Goal: Task Accomplishment & Management: Complete application form

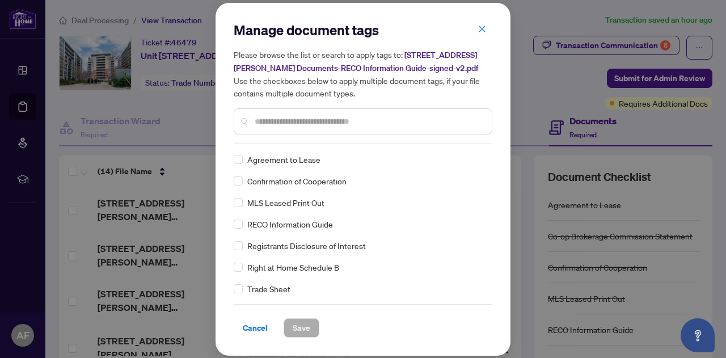
scroll to position [57, 0]
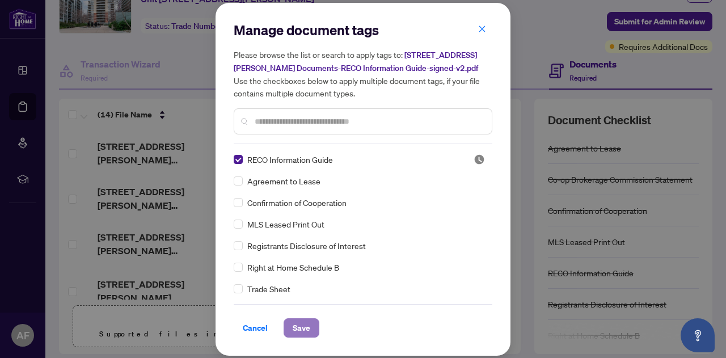
click at [298, 323] on span "Save" at bounding box center [302, 328] width 18 height 18
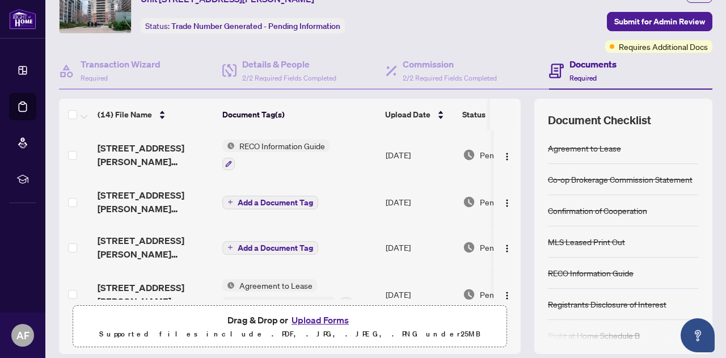
click at [239, 200] on span "Add a Document Tag" at bounding box center [275, 203] width 75 height 8
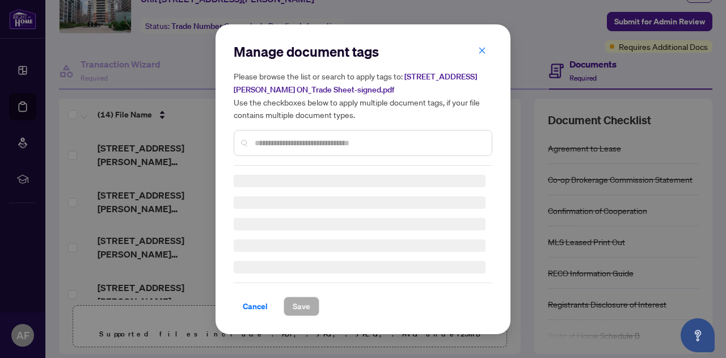
click at [290, 142] on div "Manage document tags Please browse the list or search to apply tags to: [STREET…" at bounding box center [363, 104] width 259 height 123
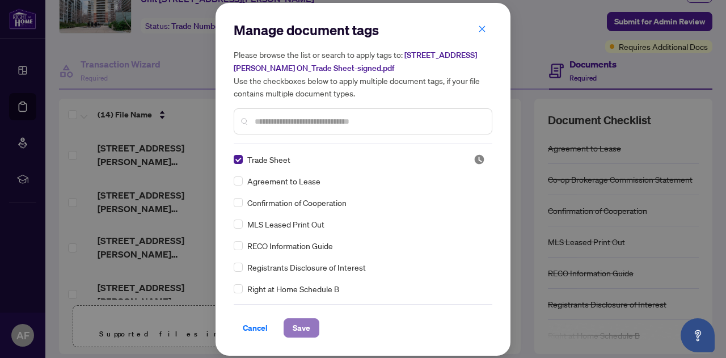
click at [296, 319] on span "Save" at bounding box center [302, 328] width 18 height 18
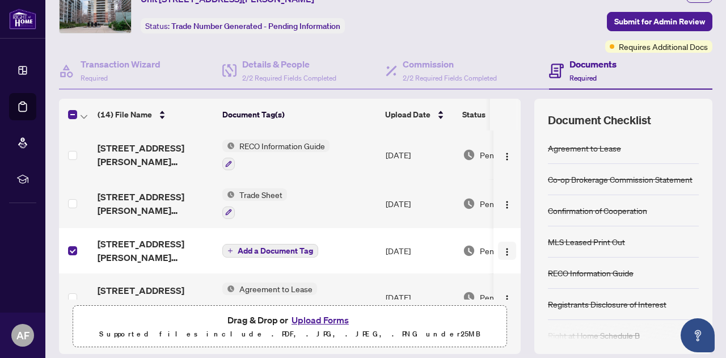
click at [503, 249] on img "button" at bounding box center [507, 251] width 9 height 9
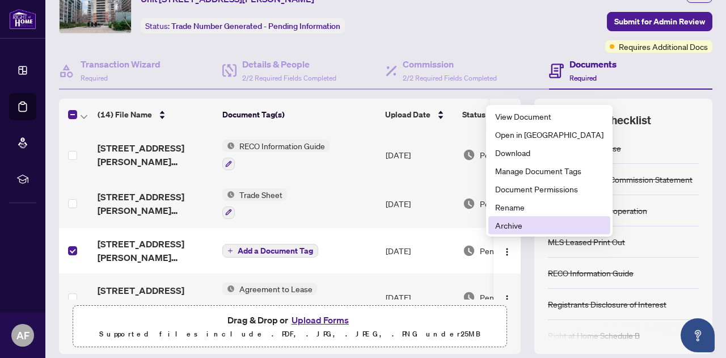
click at [501, 225] on span "Archive" at bounding box center [549, 225] width 108 height 12
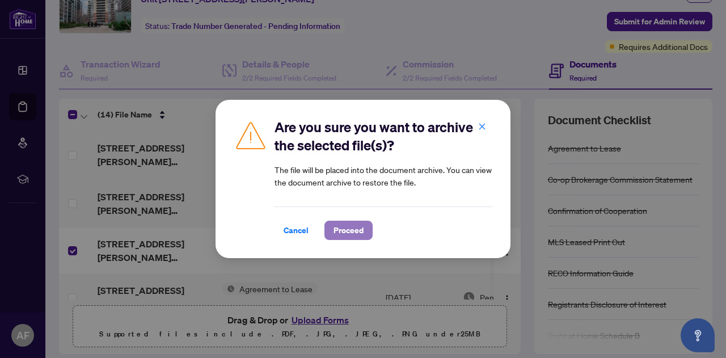
click at [352, 230] on span "Proceed" at bounding box center [349, 230] width 30 height 18
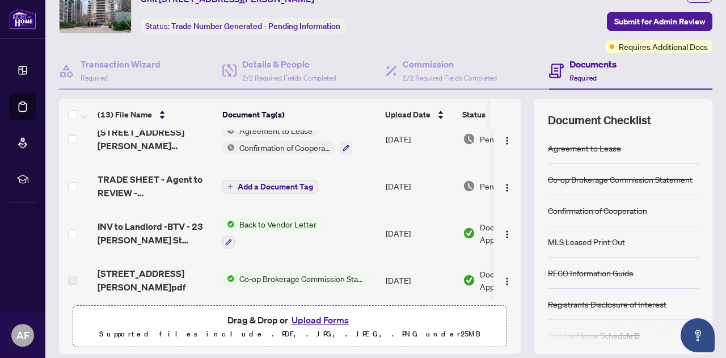
scroll to position [0, 0]
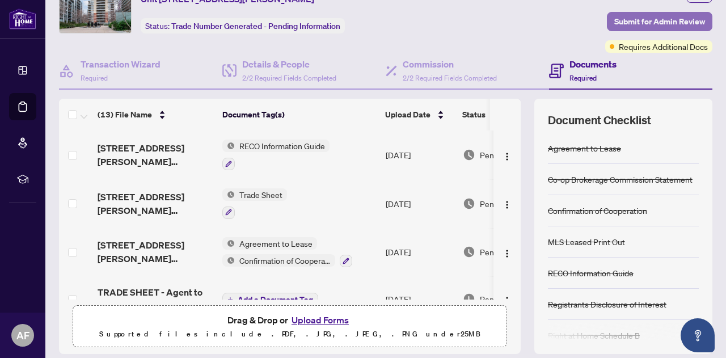
click at [639, 18] on span "Submit for Admin Review" at bounding box center [659, 21] width 91 height 18
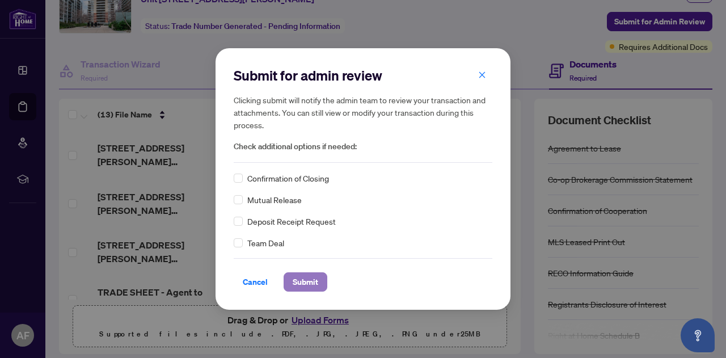
click at [301, 278] on span "Submit" at bounding box center [306, 282] width 26 height 18
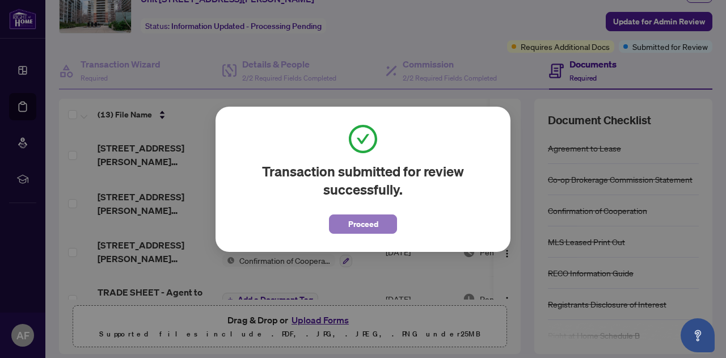
click at [366, 223] on span "Proceed" at bounding box center [363, 224] width 30 height 18
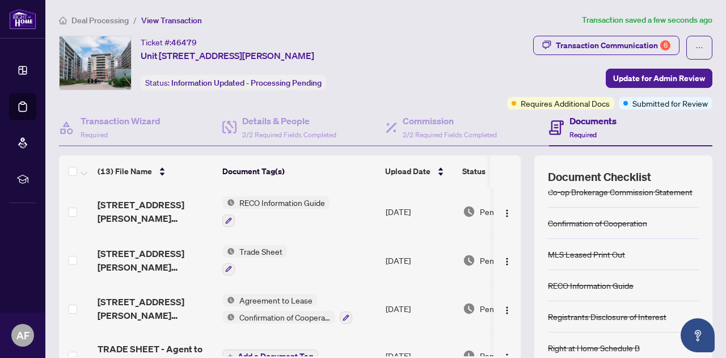
click at [585, 122] on h4 "Documents" at bounding box center [593, 121] width 47 height 14
click at [447, 121] on h4 "Commission" at bounding box center [450, 121] width 94 height 14
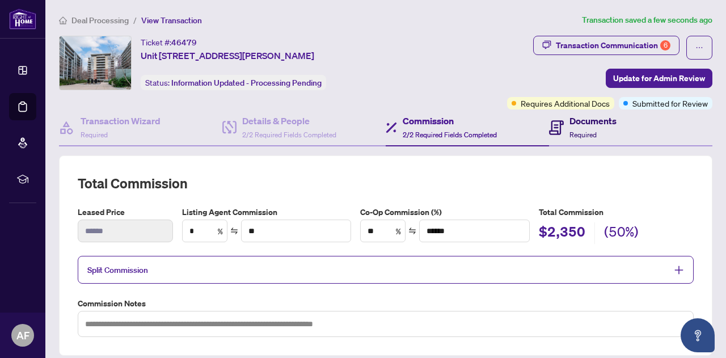
click at [593, 133] on div "Documents Required" at bounding box center [593, 127] width 47 height 27
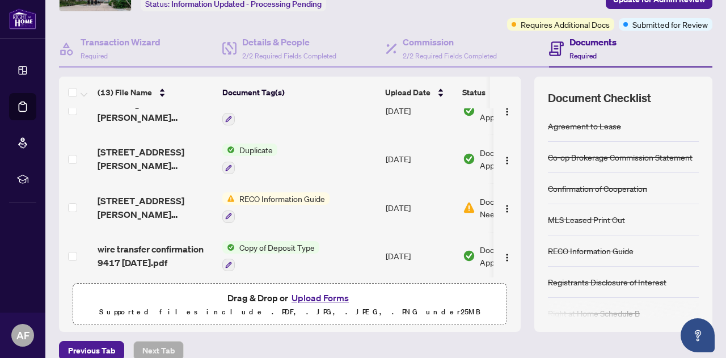
scroll to position [113, 0]
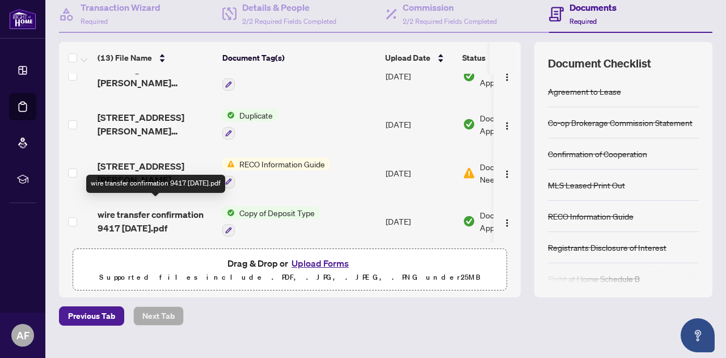
click at [160, 209] on span "wire transfer confirmation 9417 [DATE].pdf" at bounding box center [156, 221] width 116 height 27
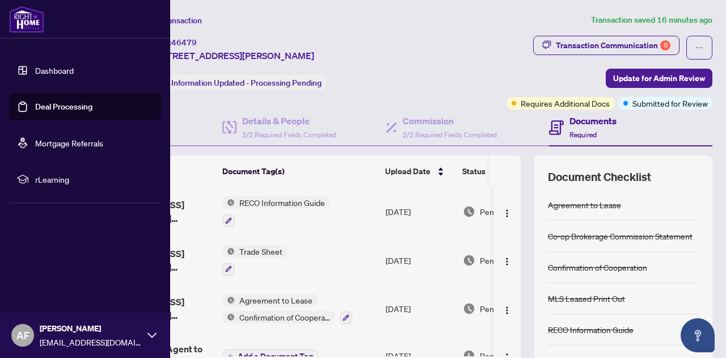
click at [37, 102] on link "Deal Processing" at bounding box center [63, 107] width 57 height 10
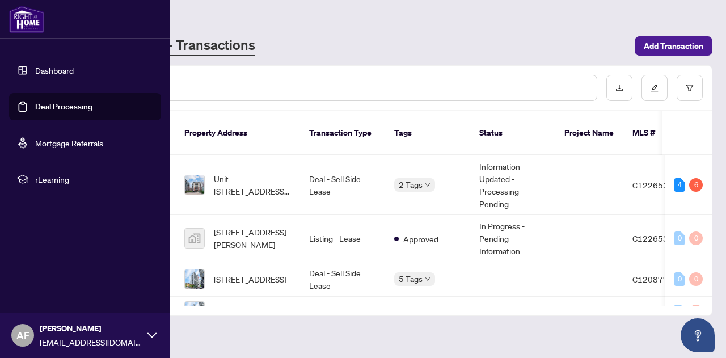
click at [35, 65] on link "Dashboard" at bounding box center [54, 70] width 39 height 10
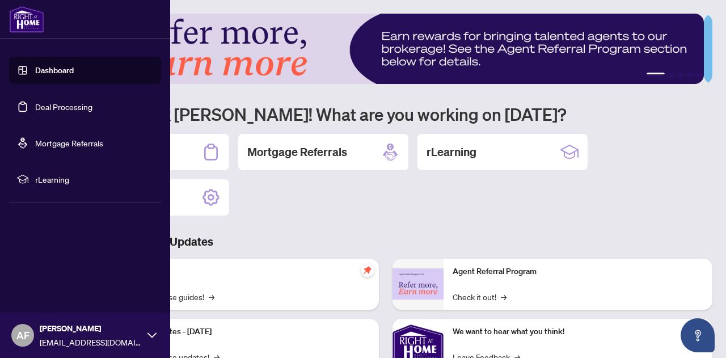
click at [36, 104] on link "Deal Processing" at bounding box center [63, 107] width 57 height 10
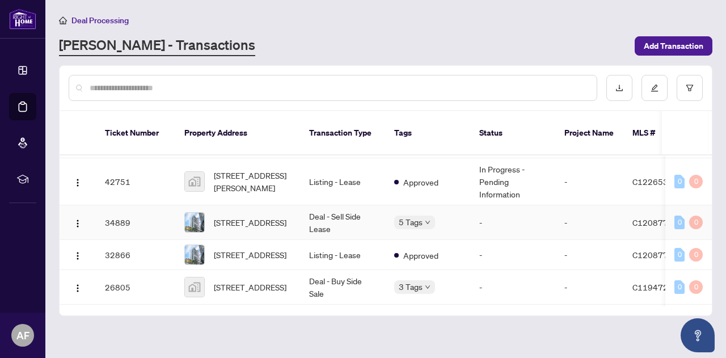
scroll to position [96, 0]
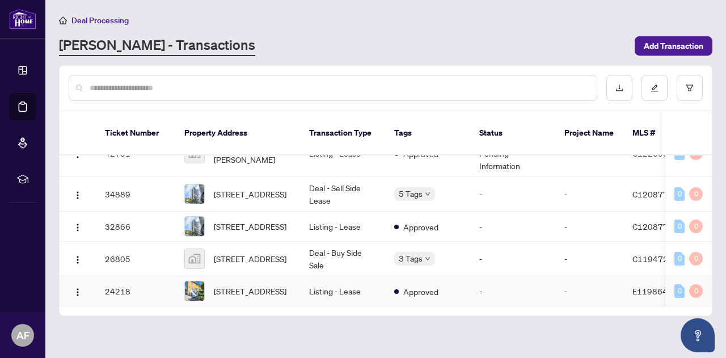
click at [296, 276] on td "[STREET_ADDRESS]" at bounding box center [237, 291] width 125 height 30
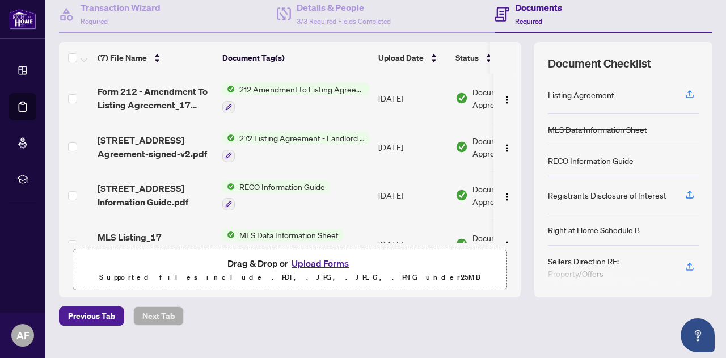
click at [281, 84] on span "212 Amendment to Listing Agreement - Authority to Offer for Lease Price Change/…" at bounding box center [302, 89] width 134 height 12
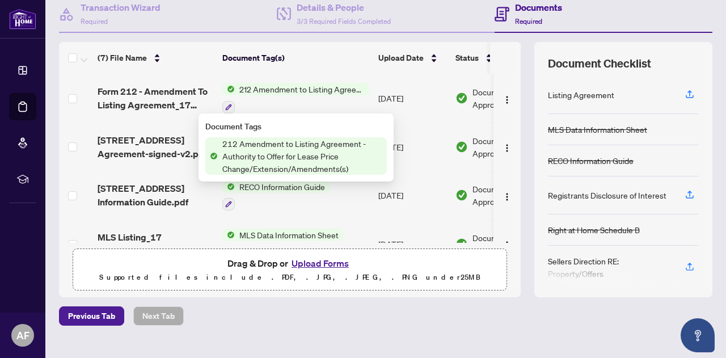
click at [310, 153] on span "212 Amendment to Listing Agreement - Authority to Offer for Lease Price Change/…" at bounding box center [302, 155] width 169 height 37
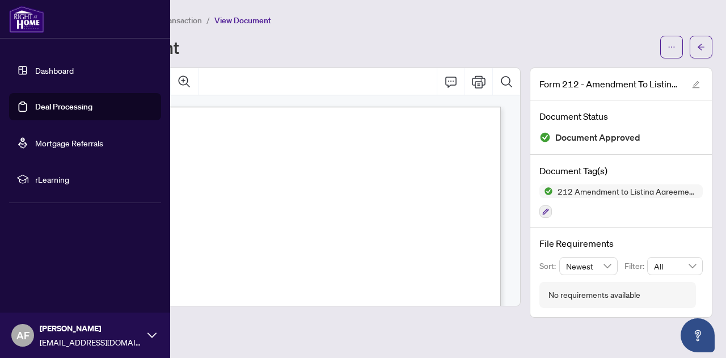
click at [47, 73] on link "Dashboard" at bounding box center [54, 70] width 39 height 10
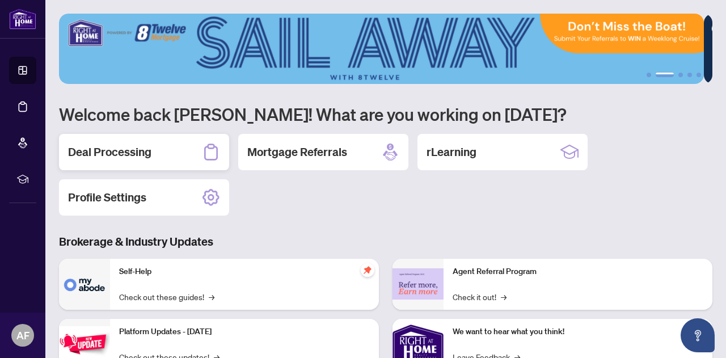
click at [114, 144] on h2 "Deal Processing" at bounding box center [109, 152] width 83 height 16
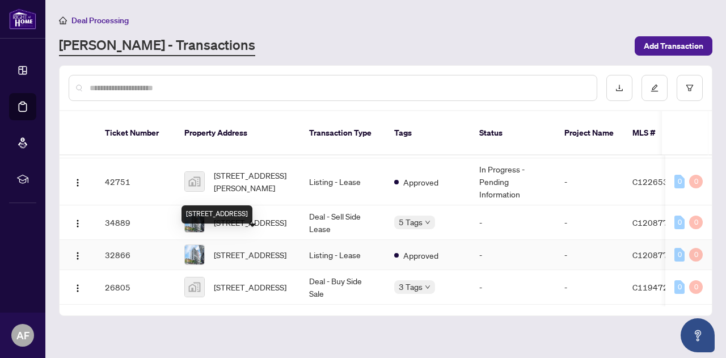
scroll to position [96, 0]
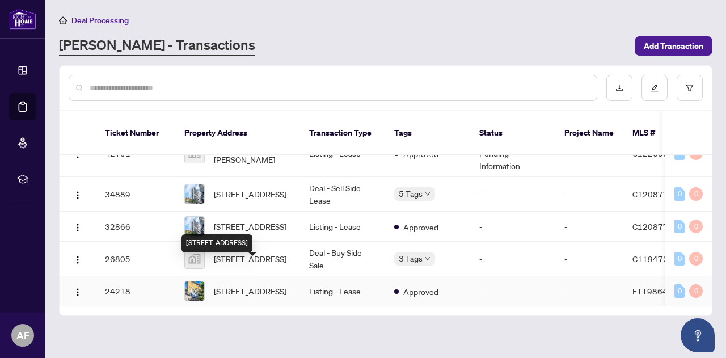
click at [267, 285] on span "[STREET_ADDRESS]" at bounding box center [250, 291] width 73 height 12
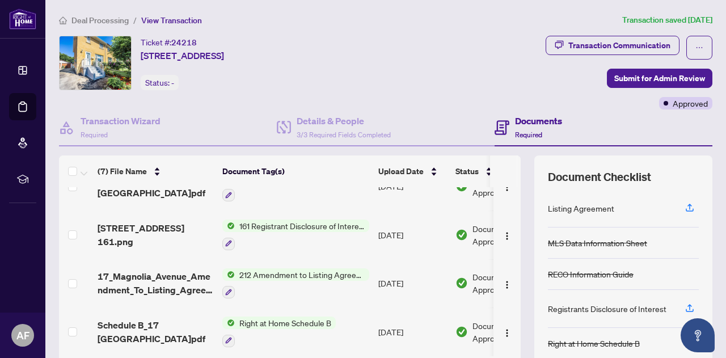
scroll to position [113, 0]
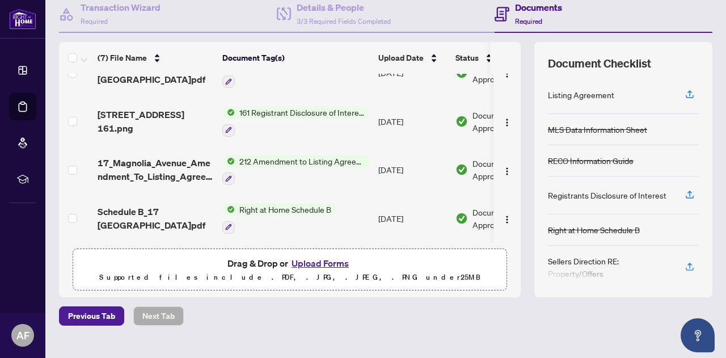
click at [314, 262] on button "Upload Forms" at bounding box center [320, 263] width 64 height 15
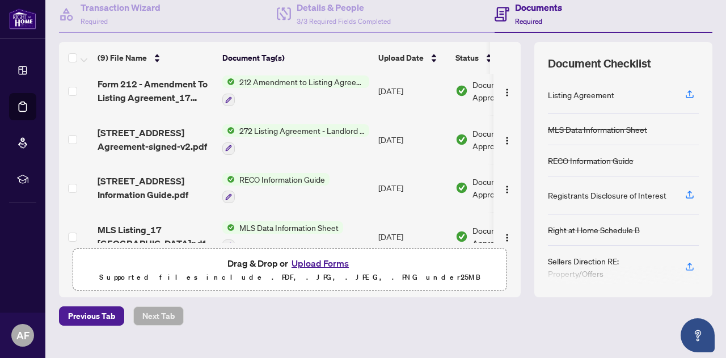
scroll to position [57, 0]
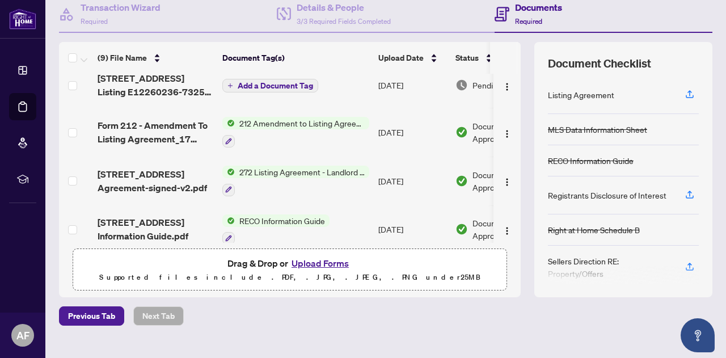
click at [279, 83] on span "Add a Document Tag" at bounding box center [275, 86] width 75 height 8
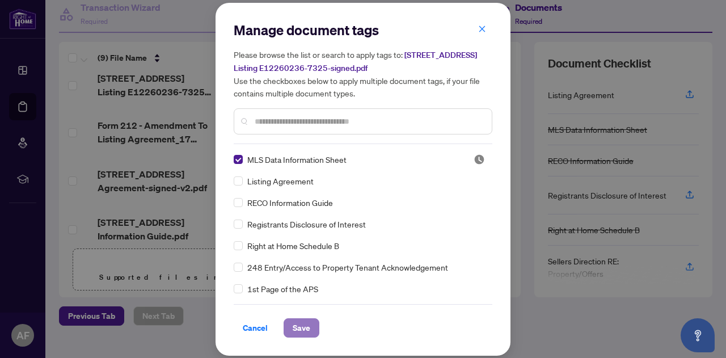
click at [306, 324] on span "Save" at bounding box center [302, 328] width 18 height 18
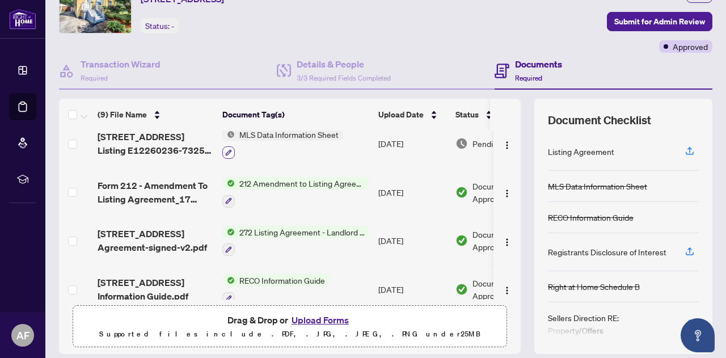
click at [230, 151] on icon "button" at bounding box center [228, 152] width 7 height 7
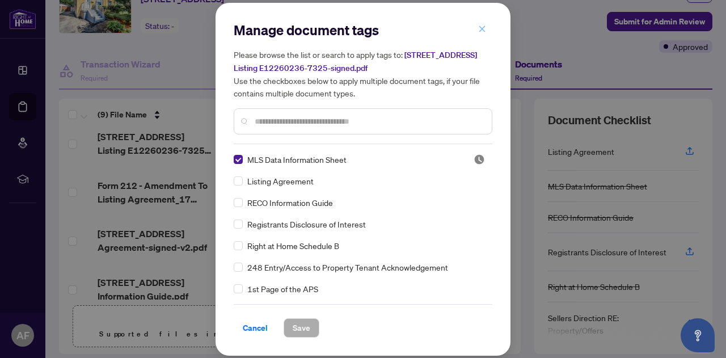
click at [479, 32] on icon "close" at bounding box center [482, 29] width 6 height 6
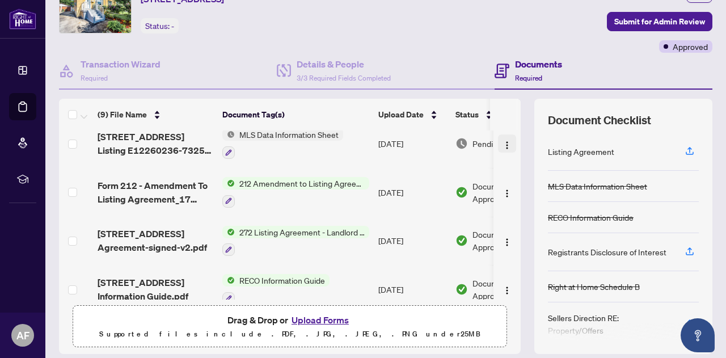
click at [503, 142] on img "button" at bounding box center [507, 145] width 9 height 9
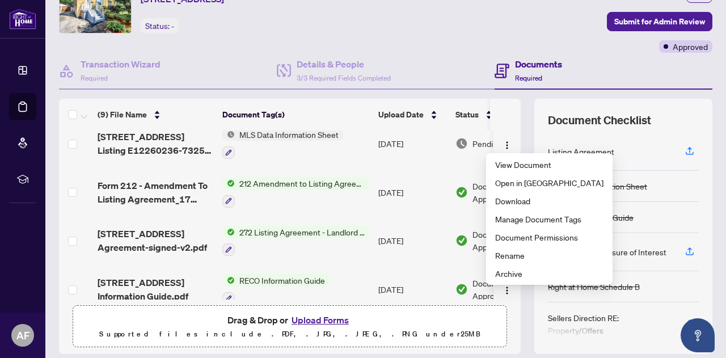
click at [385, 48] on div "Ticket #: 24218 [STREET_ADDRESS] Status: -" at bounding box center [221, 16] width 328 height 74
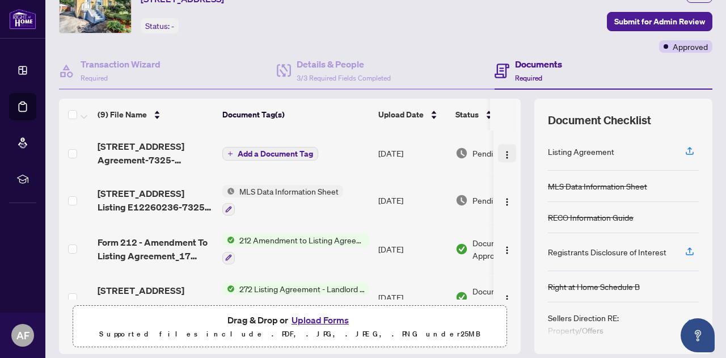
click at [503, 153] on img "button" at bounding box center [507, 154] width 9 height 9
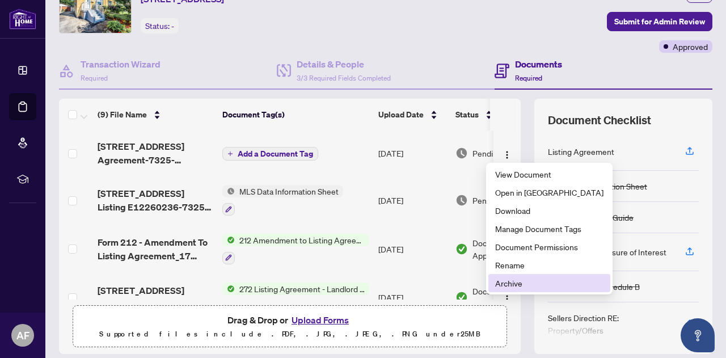
click at [520, 282] on span "Archive" at bounding box center [549, 283] width 108 height 12
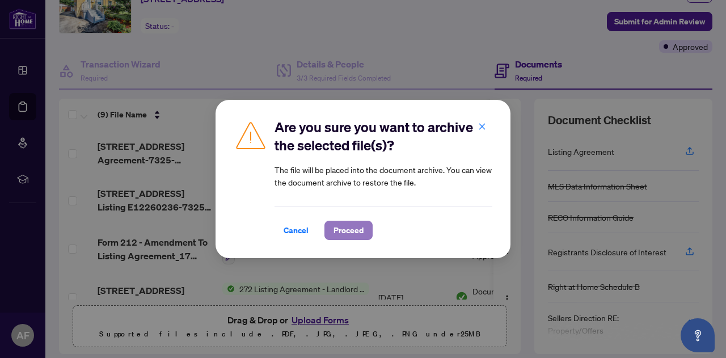
click at [359, 227] on span "Proceed" at bounding box center [349, 230] width 30 height 18
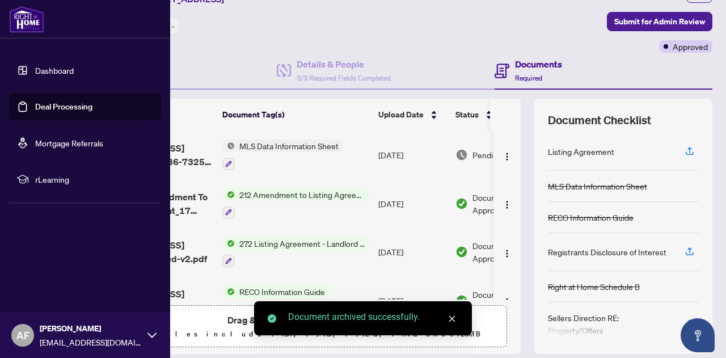
click at [45, 105] on link "Deal Processing" at bounding box center [63, 107] width 57 height 10
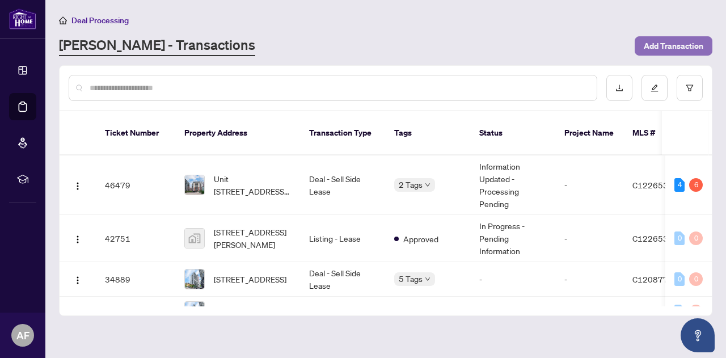
click at [668, 45] on span "Add Transaction" at bounding box center [674, 46] width 60 height 18
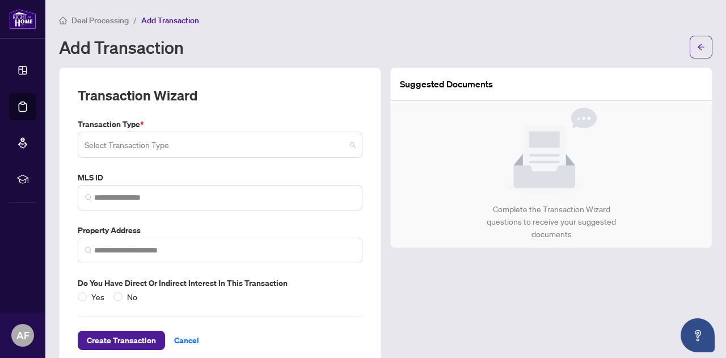
click at [144, 141] on input "search" at bounding box center [215, 146] width 261 height 25
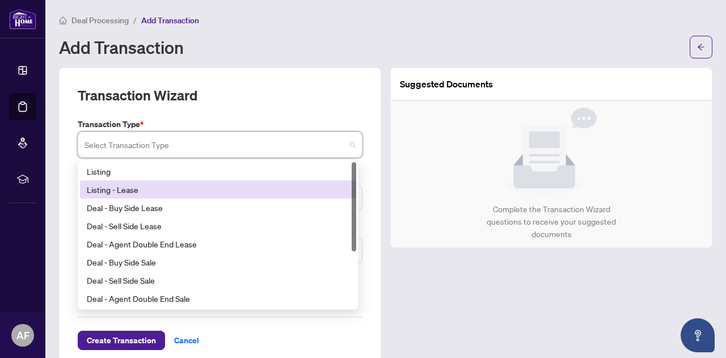
click at [143, 191] on div "Listing - Lease" at bounding box center [218, 189] width 263 height 12
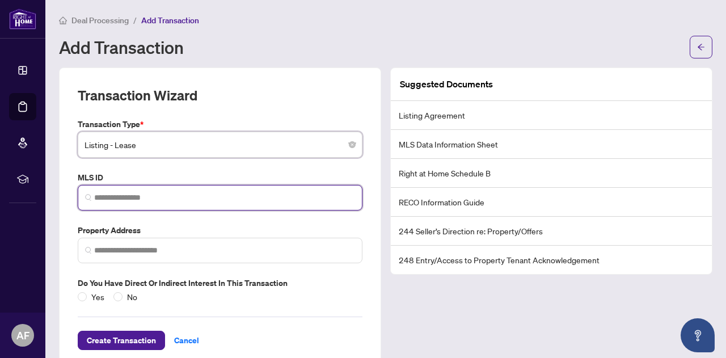
click at [145, 198] on input "search" at bounding box center [224, 198] width 261 height 12
paste input "*********"
type input "*********"
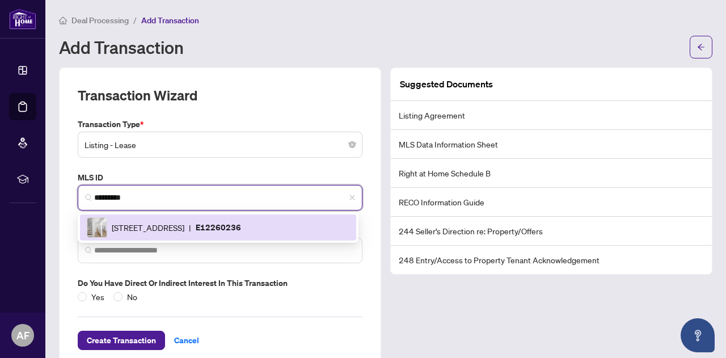
click at [148, 224] on span "[STREET_ADDRESS]" at bounding box center [148, 227] width 73 height 12
type input "**********"
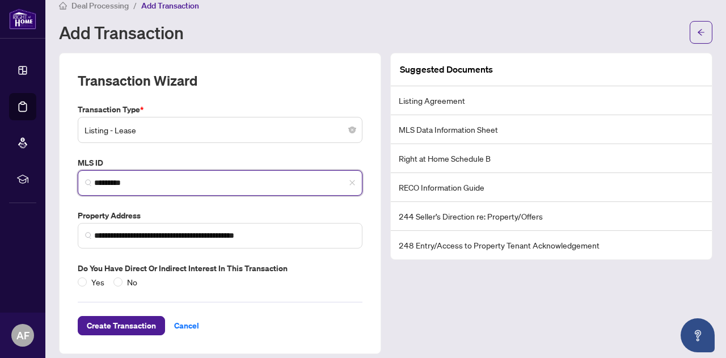
scroll to position [22, 0]
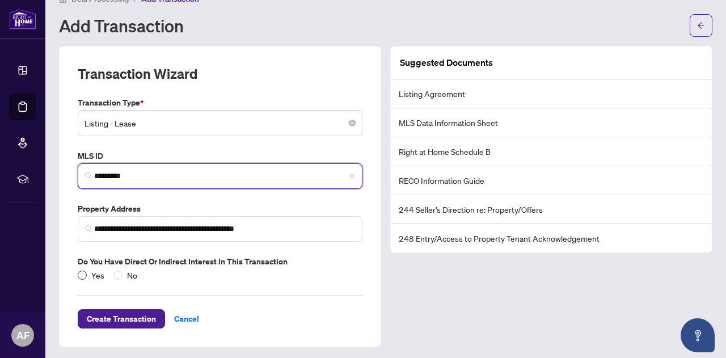
type input "*********"
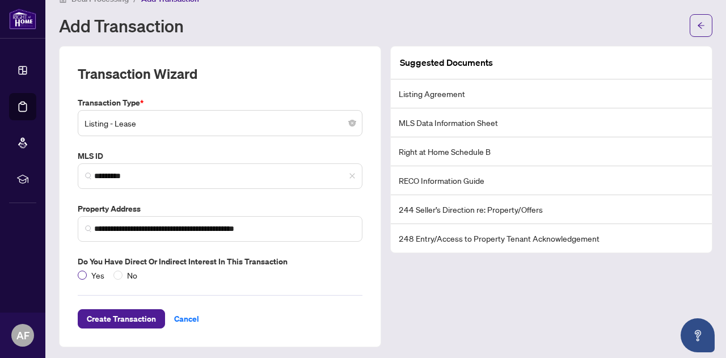
click at [93, 274] on span "Yes" at bounding box center [98, 275] width 22 height 12
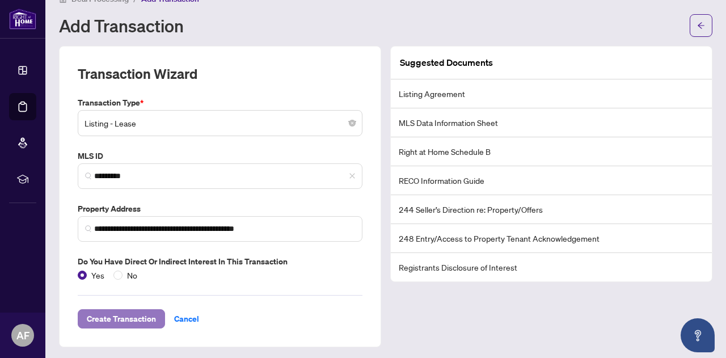
click at [124, 310] on span "Create Transaction" at bounding box center [121, 319] width 69 height 18
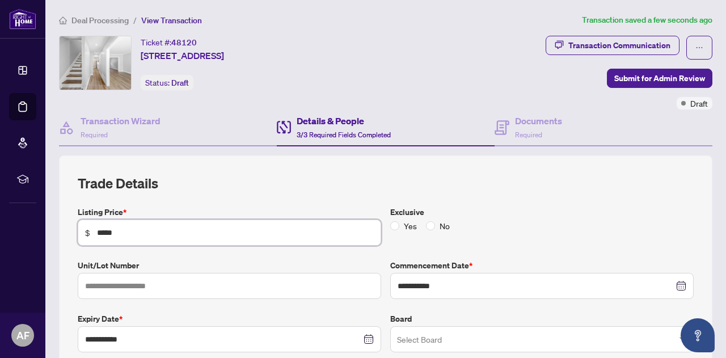
click at [159, 230] on input "*****" at bounding box center [235, 232] width 277 height 12
type input "*****"
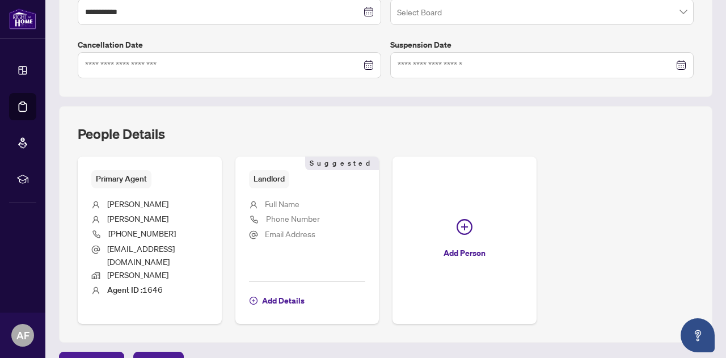
scroll to position [340, 0]
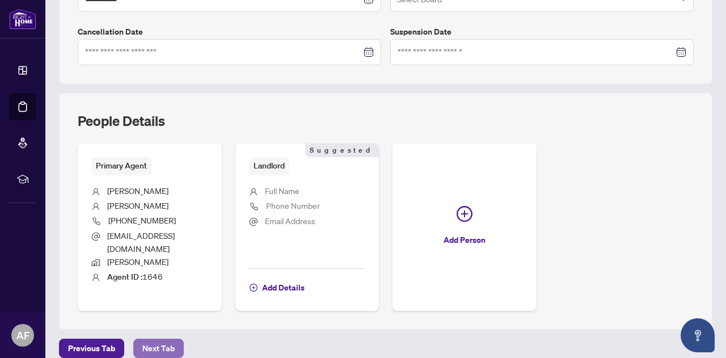
click at [169, 339] on span "Next Tab" at bounding box center [158, 348] width 32 height 18
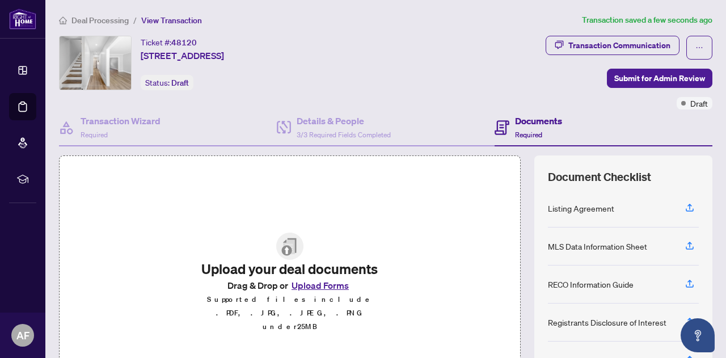
click at [302, 293] on button "Upload Forms" at bounding box center [320, 285] width 64 height 15
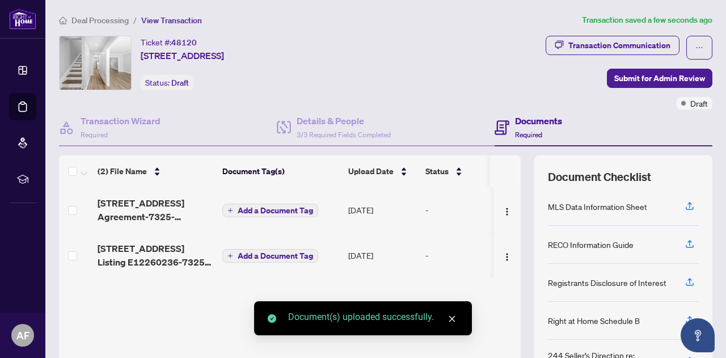
scroll to position [57, 0]
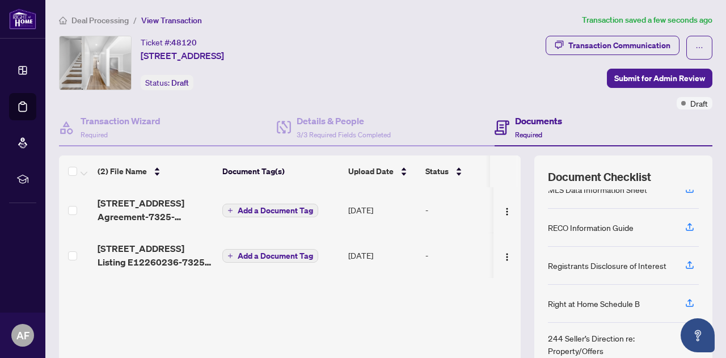
click at [261, 209] on span "Add a Document Tag" at bounding box center [275, 210] width 75 height 8
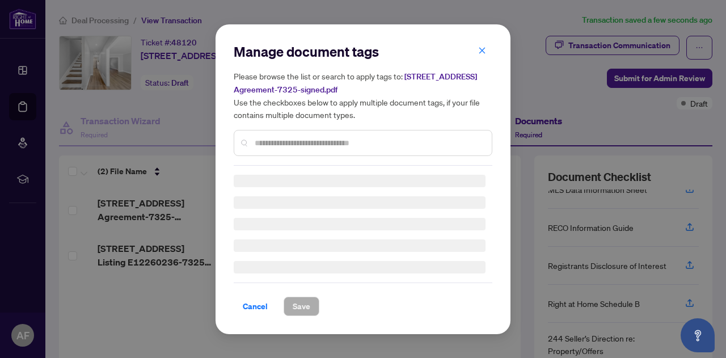
click at [307, 142] on div "Manage document tags Please browse the list or search to apply tags to: [STREET…" at bounding box center [363, 104] width 259 height 123
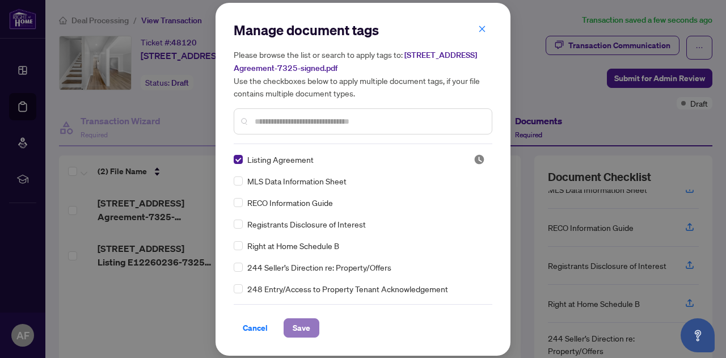
click at [301, 326] on span "Save" at bounding box center [302, 328] width 18 height 18
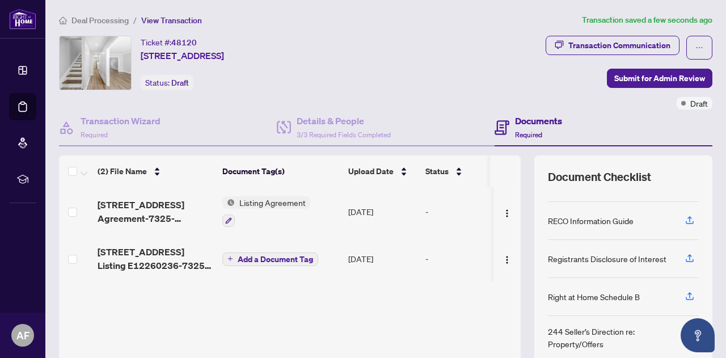
click at [262, 255] on span "Add a Document Tag" at bounding box center [275, 259] width 75 height 8
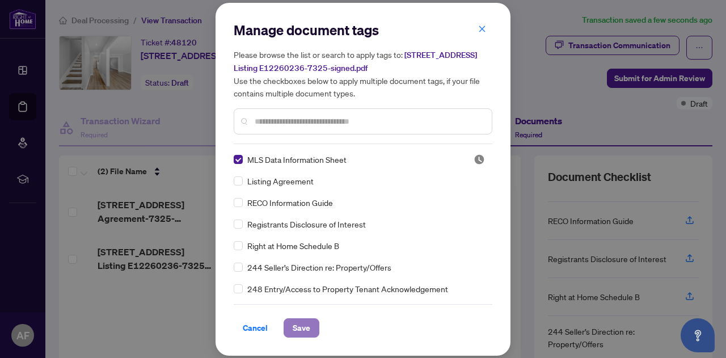
click at [300, 322] on span "Save" at bounding box center [302, 328] width 18 height 18
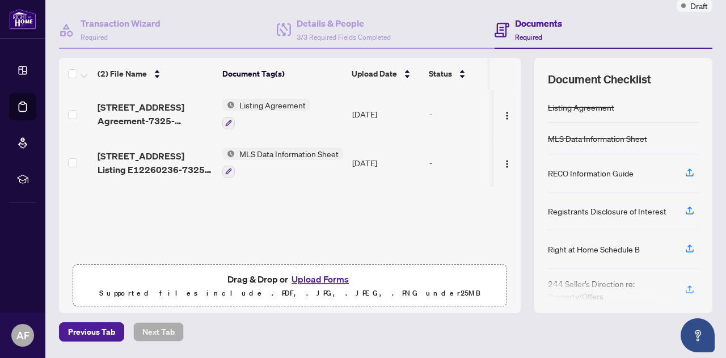
scroll to position [113, 0]
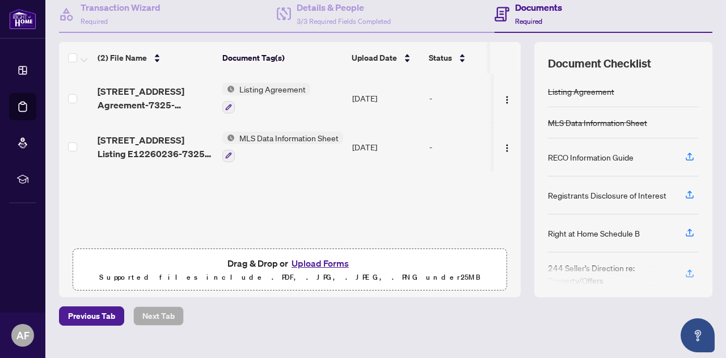
click at [310, 260] on button "Upload Forms" at bounding box center [320, 263] width 64 height 15
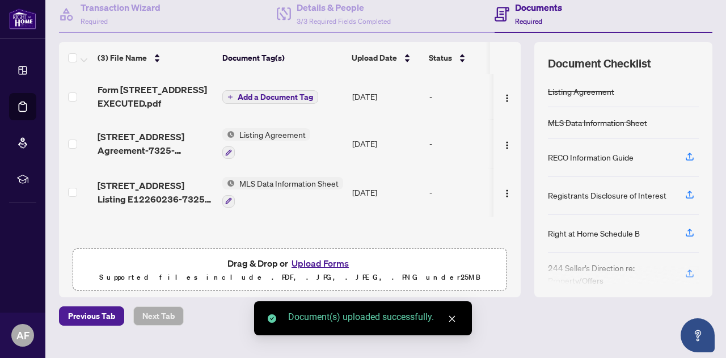
click at [258, 95] on span "Add a Document Tag" at bounding box center [275, 97] width 75 height 8
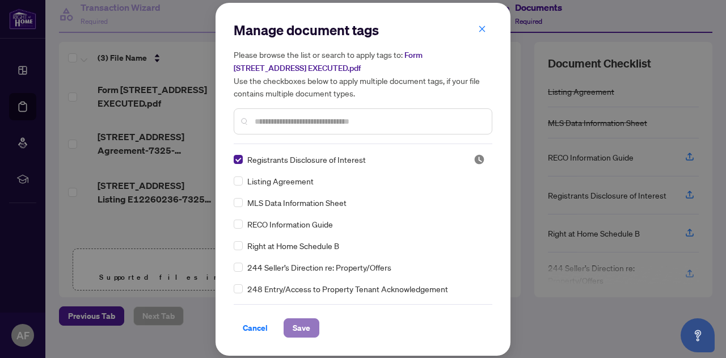
click at [302, 319] on span "Save" at bounding box center [302, 328] width 18 height 18
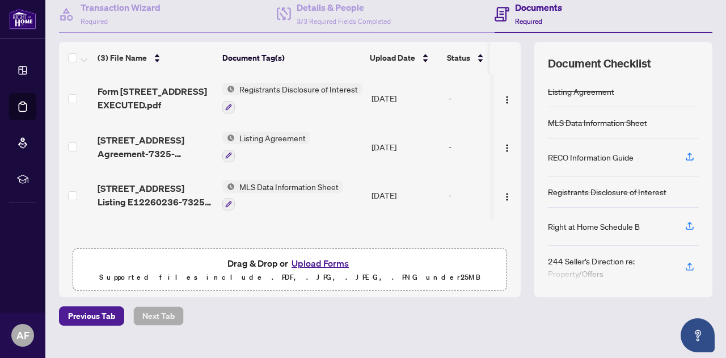
click at [317, 259] on button "Upload Forms" at bounding box center [320, 263] width 64 height 15
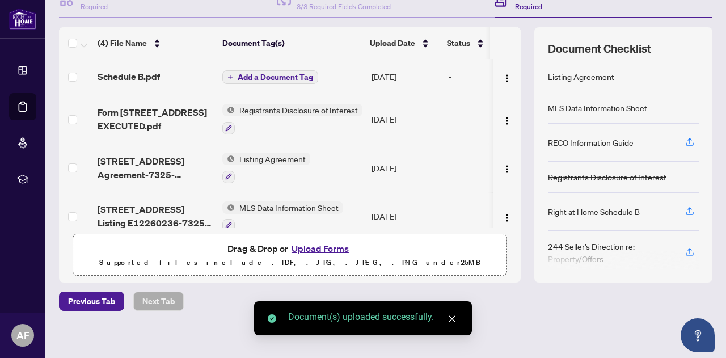
scroll to position [11, 0]
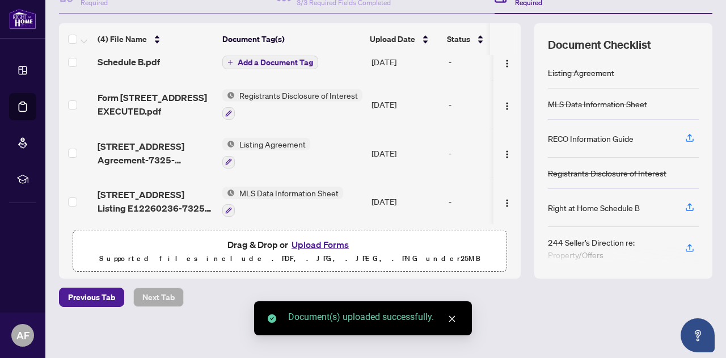
click at [256, 62] on span "Add a Document Tag" at bounding box center [275, 62] width 75 height 8
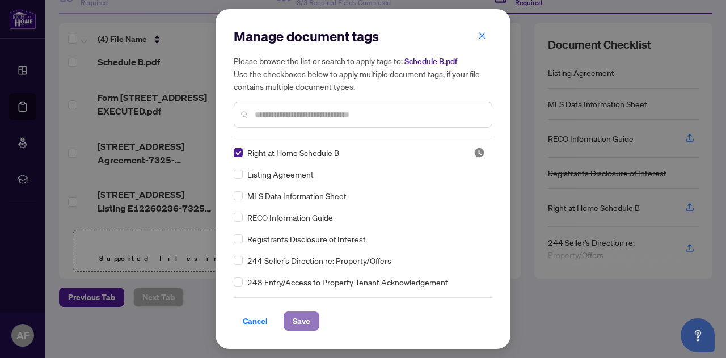
click at [303, 325] on span "Save" at bounding box center [302, 321] width 18 height 18
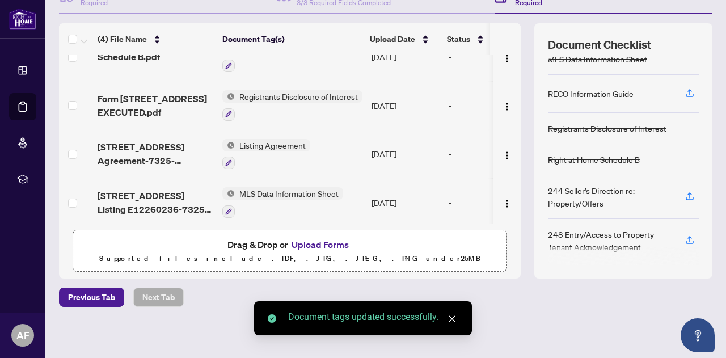
scroll to position [27, 0]
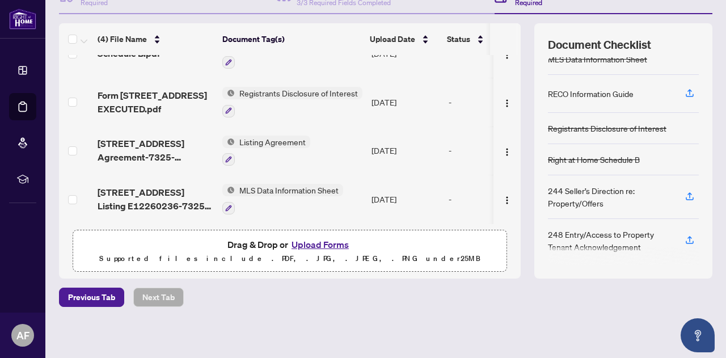
click at [302, 246] on button "Upload Forms" at bounding box center [320, 244] width 64 height 15
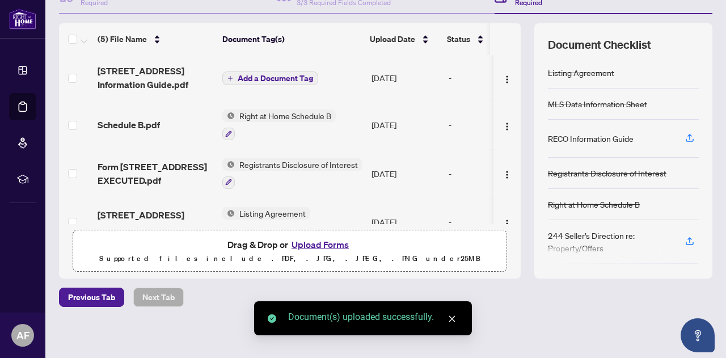
scroll to position [19, 0]
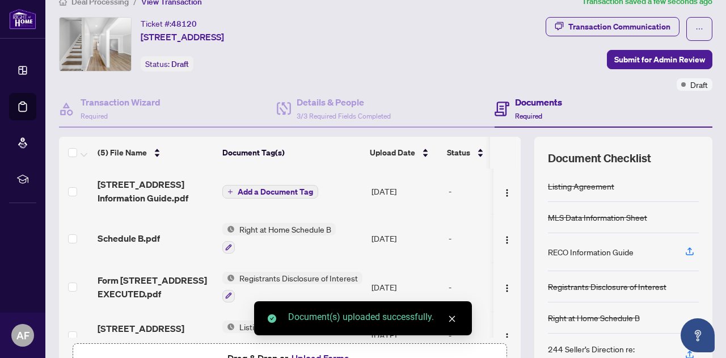
click at [267, 192] on span "Add a Document Tag" at bounding box center [275, 192] width 75 height 8
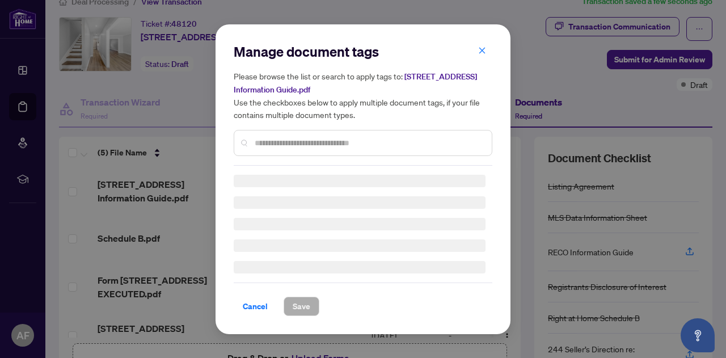
click at [294, 137] on div "Manage document tags Please browse the list or search to apply tags to: [STREET…" at bounding box center [363, 104] width 259 height 123
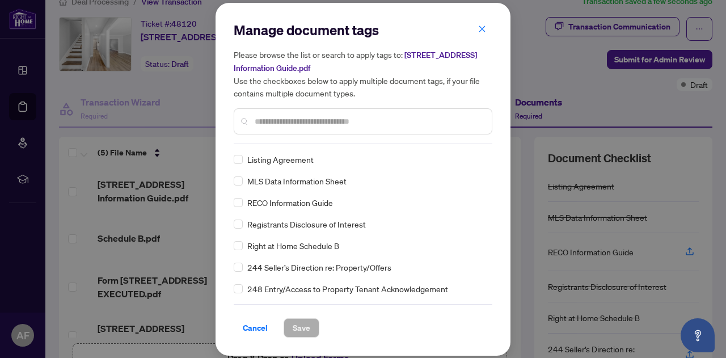
click at [305, 122] on input "text" at bounding box center [369, 121] width 228 height 12
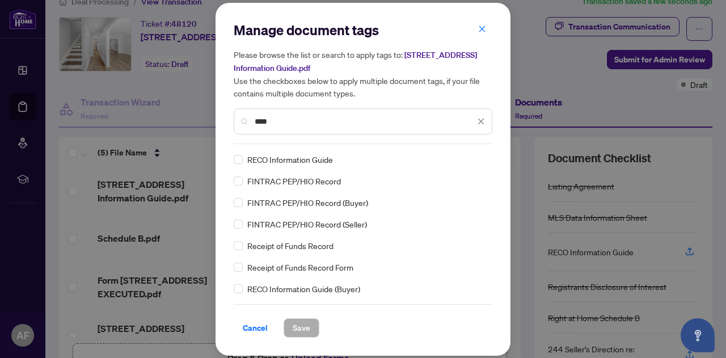
type input "****"
click at [304, 323] on span "Save" at bounding box center [302, 328] width 18 height 18
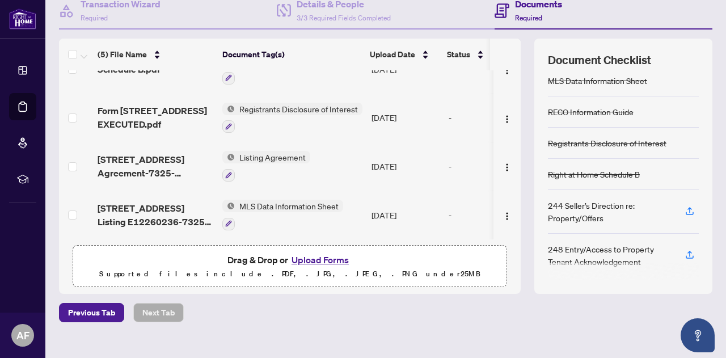
scroll to position [132, 0]
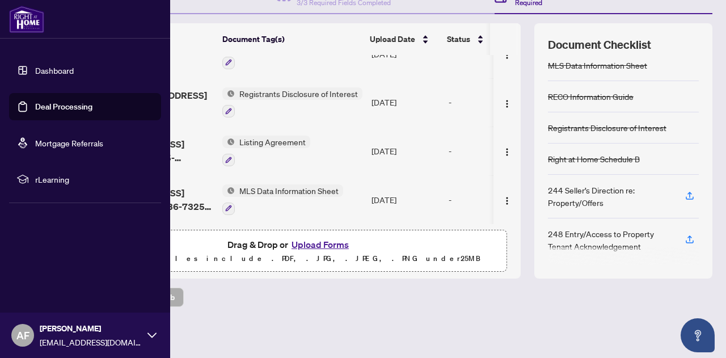
click at [40, 107] on link "Deal Processing" at bounding box center [63, 107] width 57 height 10
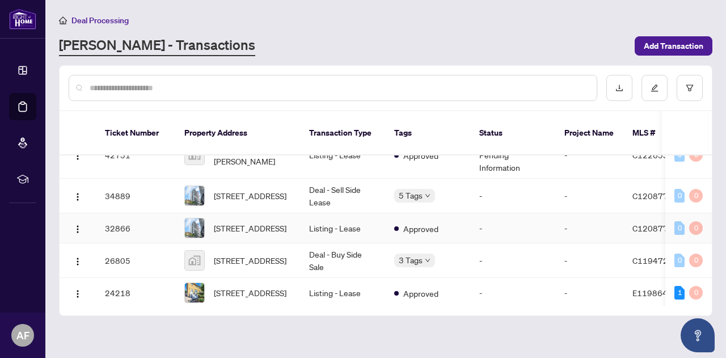
scroll to position [131, 0]
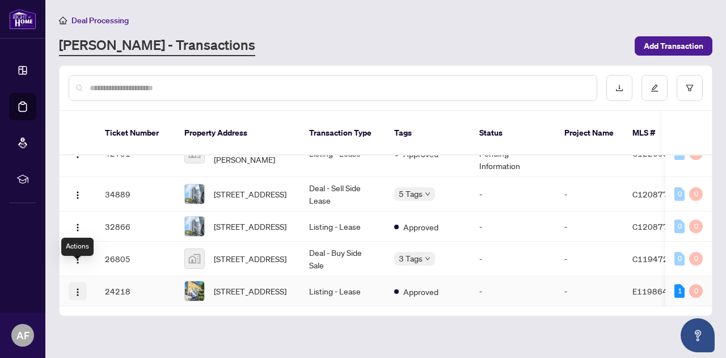
click at [82, 288] on img "button" at bounding box center [77, 292] width 9 height 9
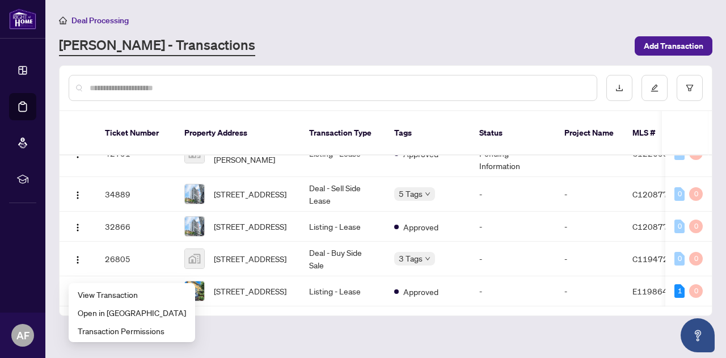
click at [589, 307] on main "Deal Processing [PERSON_NAME] - Transactions Add Transaction Ticket Number Prop…" at bounding box center [385, 179] width 681 height 358
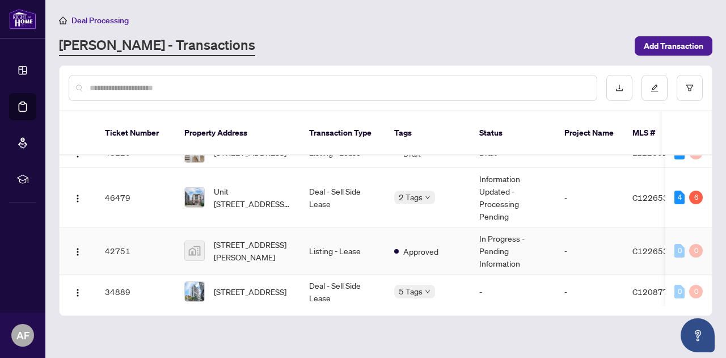
scroll to position [0, 0]
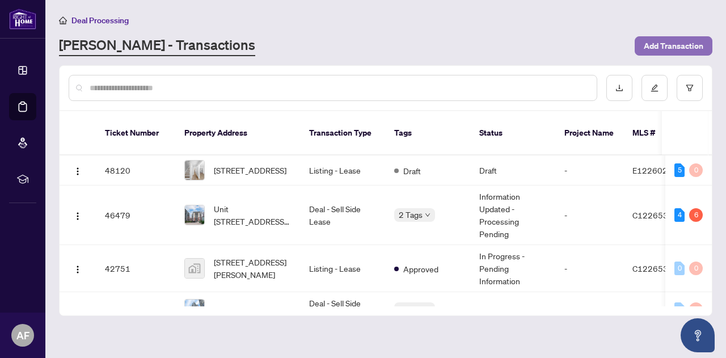
click at [657, 44] on span "Add Transaction" at bounding box center [674, 46] width 60 height 18
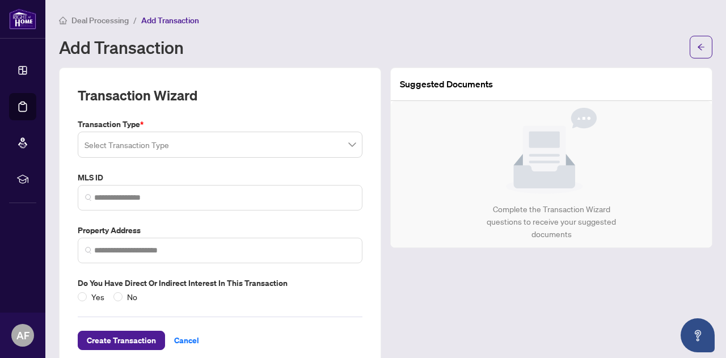
click at [155, 137] on input "search" at bounding box center [215, 146] width 261 height 25
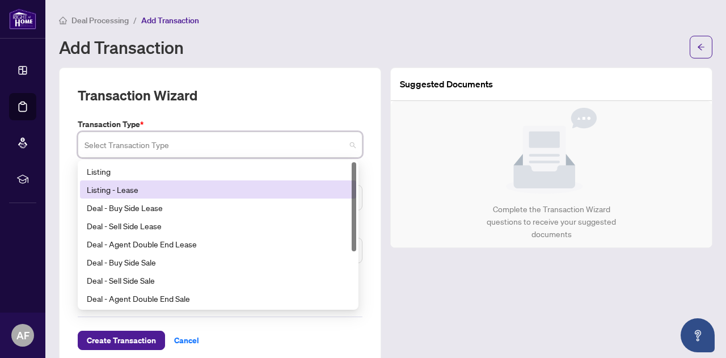
click at [141, 191] on div "Listing - Lease" at bounding box center [218, 189] width 263 height 12
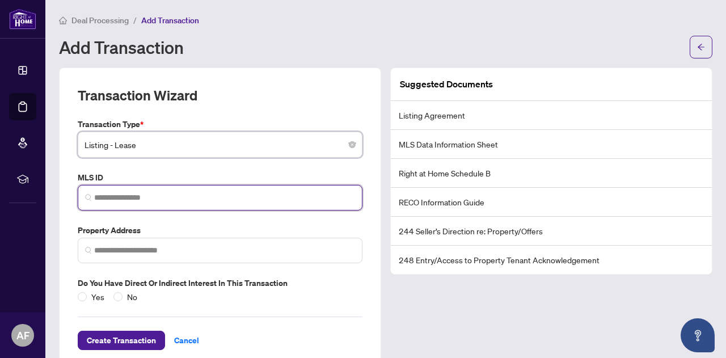
click at [140, 196] on input "search" at bounding box center [224, 198] width 261 height 12
paste input "*********"
type input "*********"
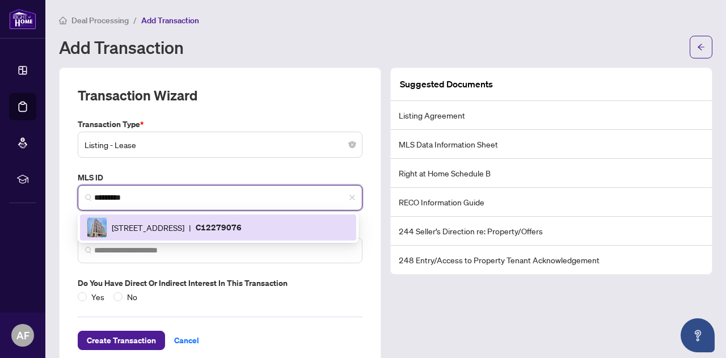
click at [133, 221] on span "[STREET_ADDRESS]" at bounding box center [148, 227] width 73 height 12
type input "**********"
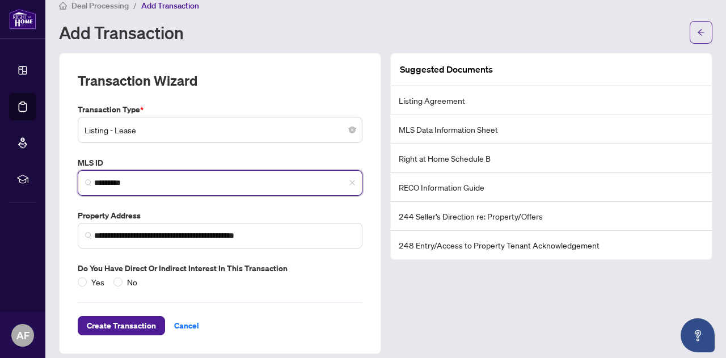
scroll to position [22, 0]
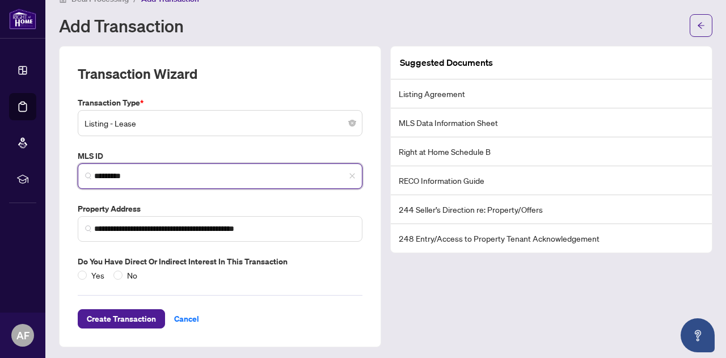
type input "*********"
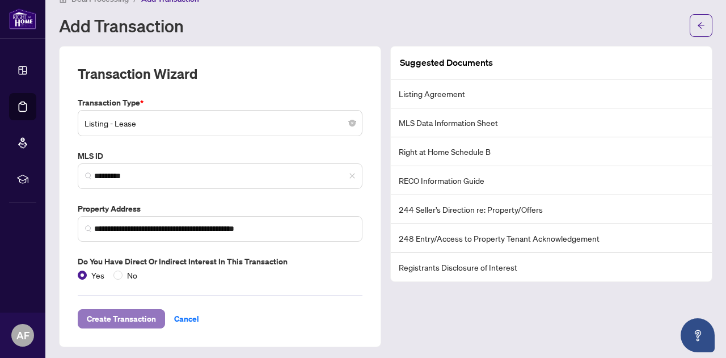
click at [120, 311] on span "Create Transaction" at bounding box center [121, 319] width 69 height 18
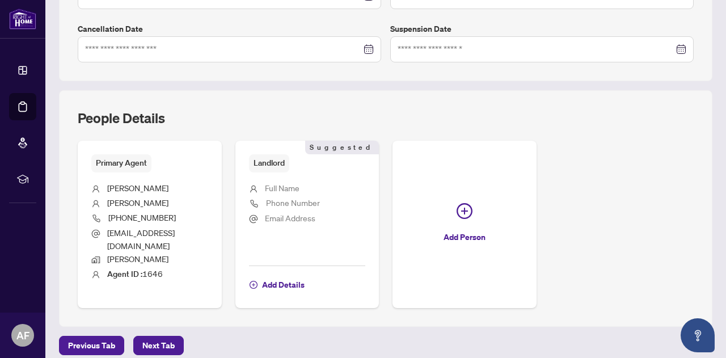
scroll to position [378, 0]
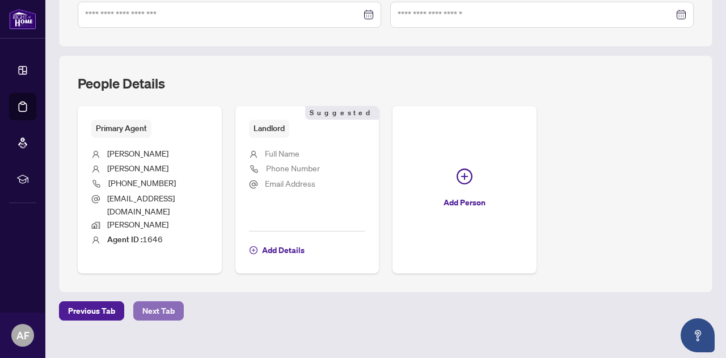
click at [168, 302] on span "Next Tab" at bounding box center [158, 311] width 32 height 18
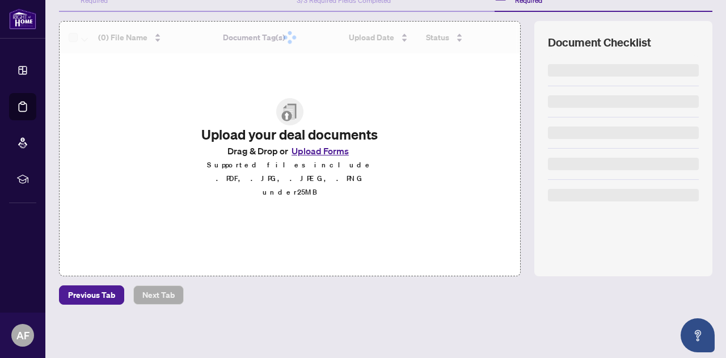
scroll to position [132, 0]
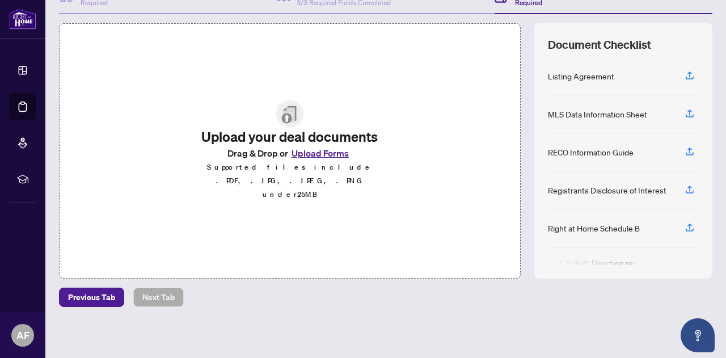
click at [323, 161] on button "Upload Forms" at bounding box center [320, 153] width 64 height 15
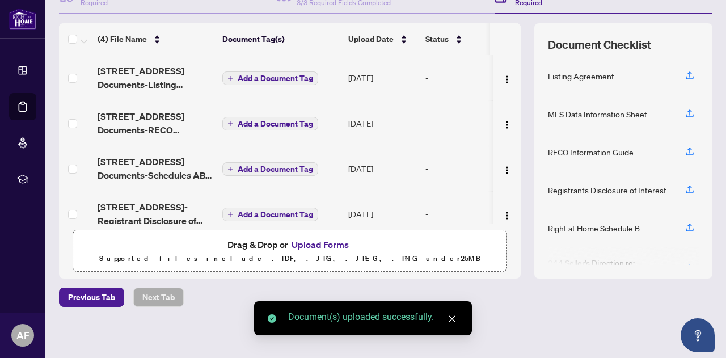
click at [288, 78] on span "Add a Document Tag" at bounding box center [275, 78] width 75 height 8
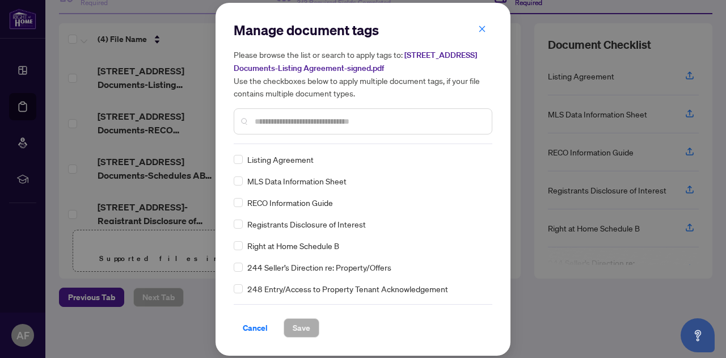
click at [279, 155] on span "Listing Agreement" at bounding box center [280, 159] width 66 height 12
click at [293, 324] on span "Save" at bounding box center [302, 328] width 18 height 18
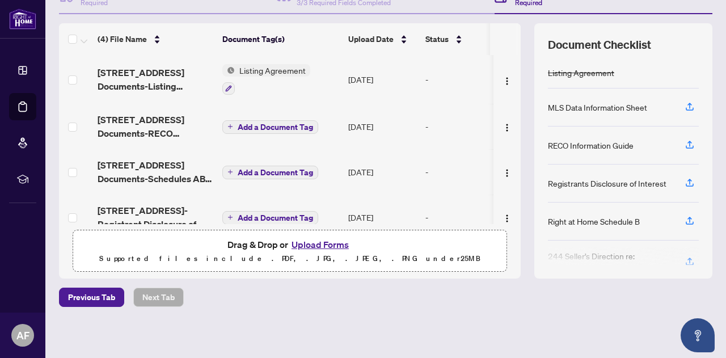
click at [253, 126] on span "Add a Document Tag" at bounding box center [275, 127] width 75 height 8
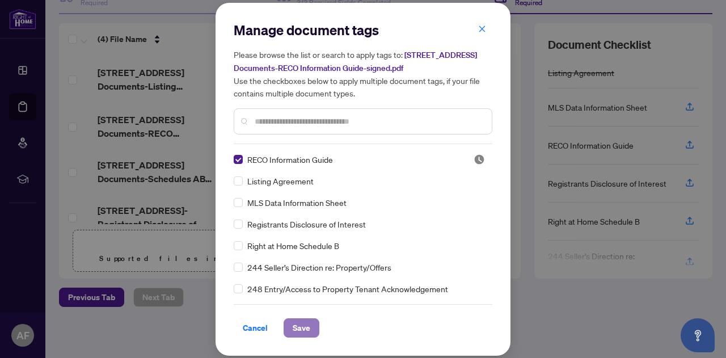
click at [305, 329] on span "Save" at bounding box center [302, 328] width 18 height 18
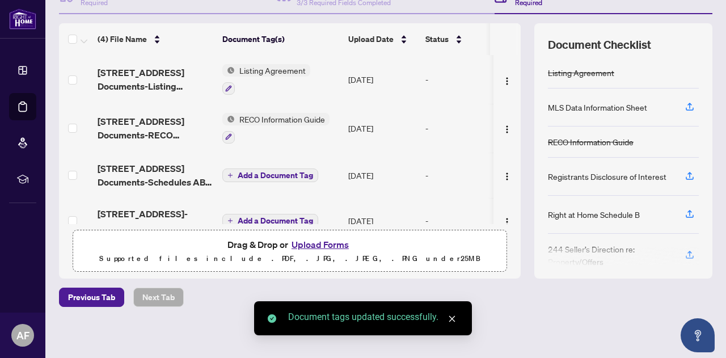
scroll to position [22, 0]
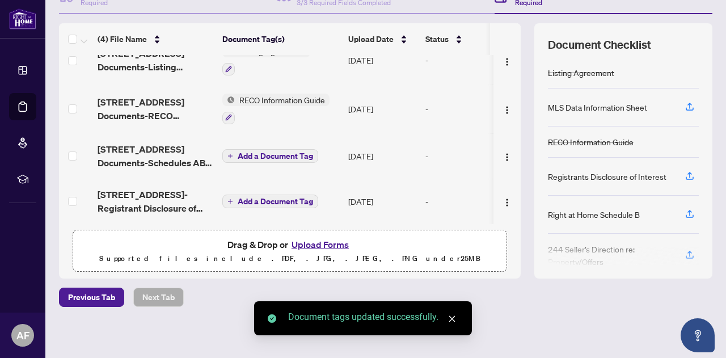
click at [252, 197] on span "Add a Document Tag" at bounding box center [275, 201] width 75 height 8
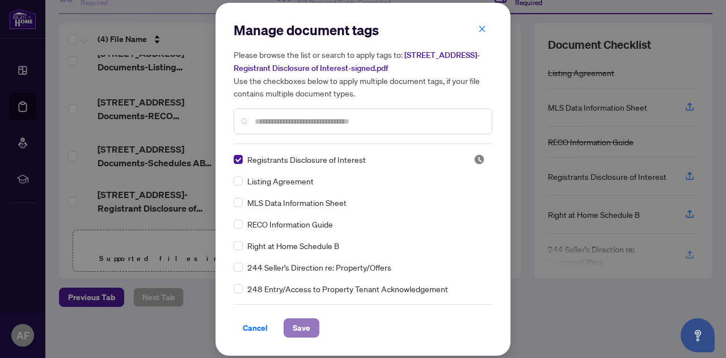
click at [300, 332] on span "Save" at bounding box center [302, 328] width 18 height 18
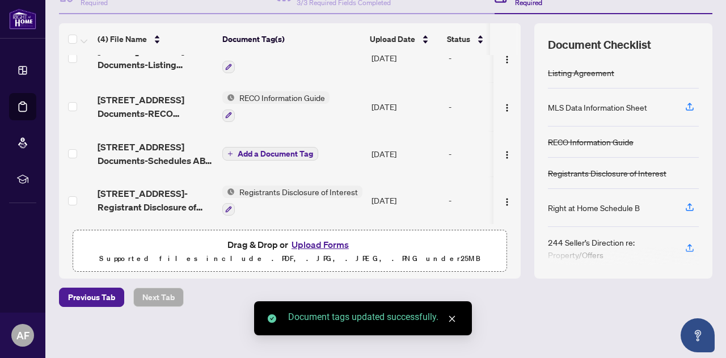
click at [241, 153] on span "Add a Document Tag" at bounding box center [275, 154] width 75 height 8
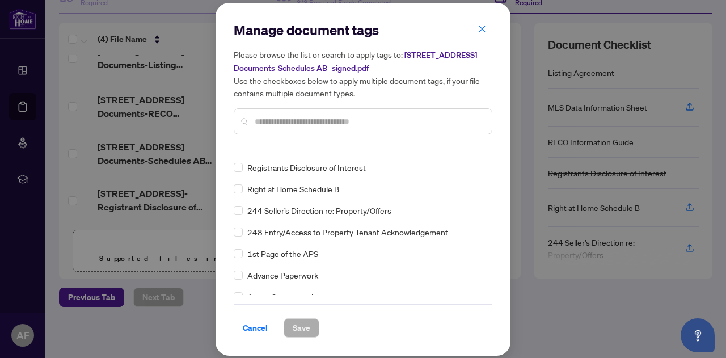
scroll to position [0, 0]
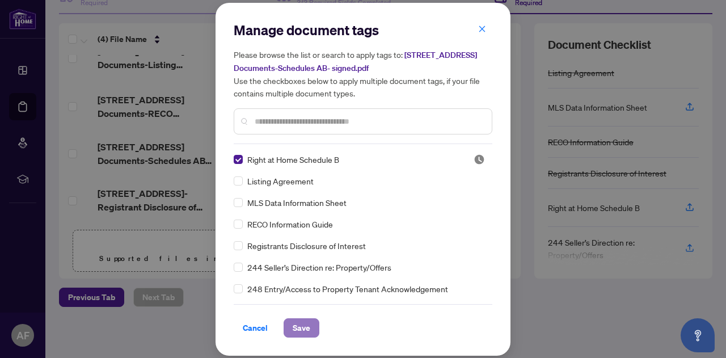
click at [291, 332] on button "Save" at bounding box center [302, 327] width 36 height 19
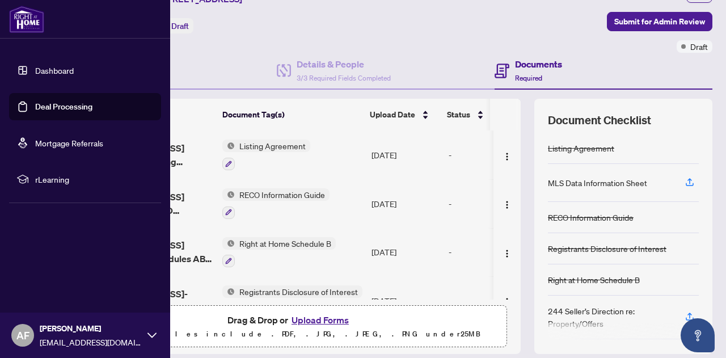
click at [35, 102] on link "Deal Processing" at bounding box center [63, 107] width 57 height 10
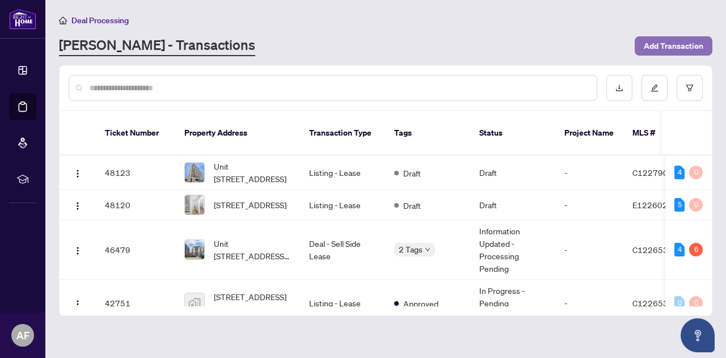
click at [653, 49] on span "Add Transaction" at bounding box center [674, 46] width 60 height 18
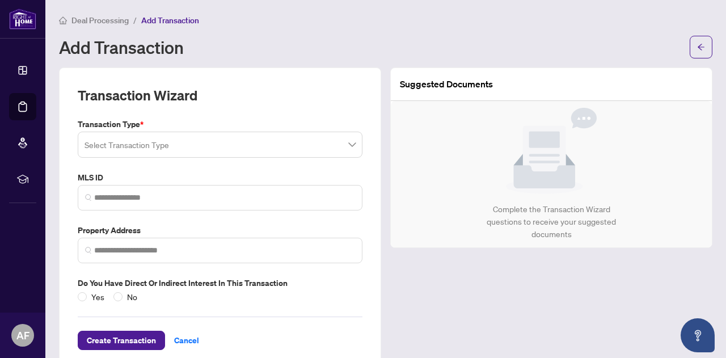
click at [159, 142] on input "search" at bounding box center [215, 146] width 261 height 25
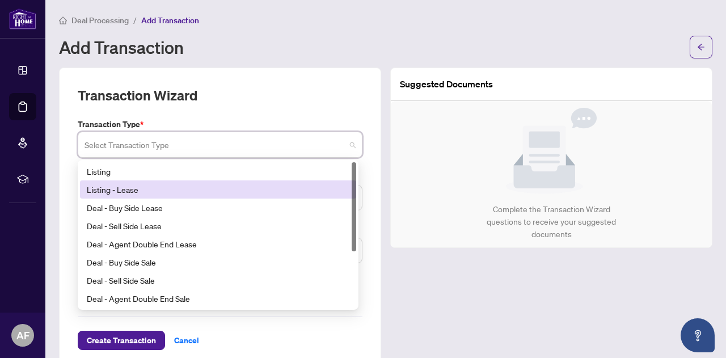
click at [161, 186] on div "Listing - Lease" at bounding box center [218, 189] width 263 height 12
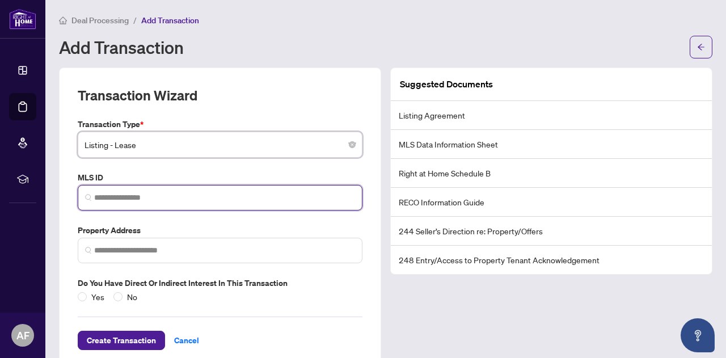
click at [152, 196] on input "search" at bounding box center [224, 198] width 261 height 12
paste input "*********"
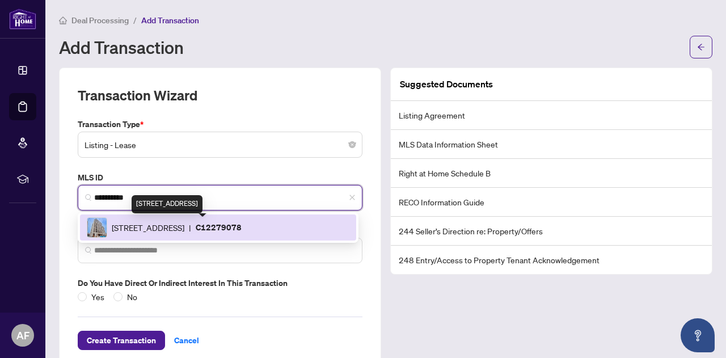
click at [178, 225] on span "[STREET_ADDRESS]" at bounding box center [148, 227] width 73 height 12
type input "*********"
type input "**********"
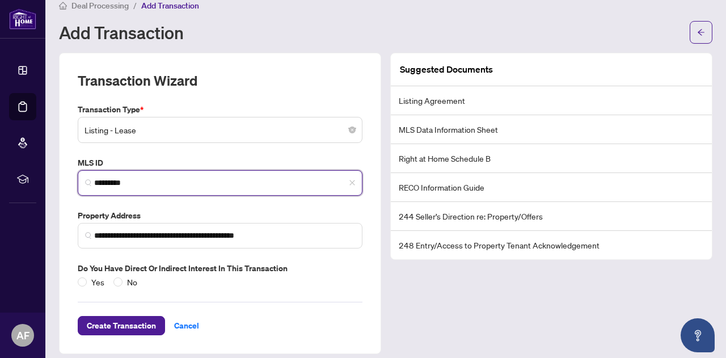
scroll to position [22, 0]
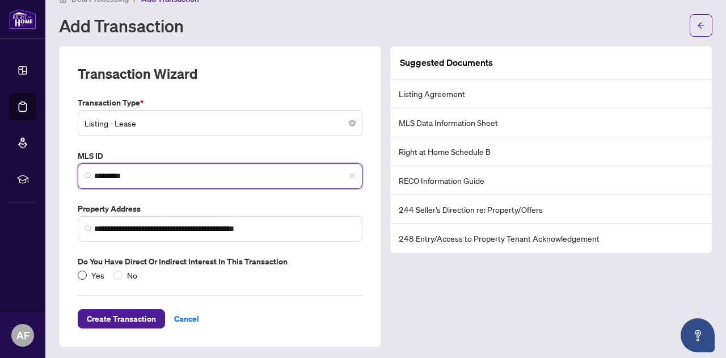
type input "*********"
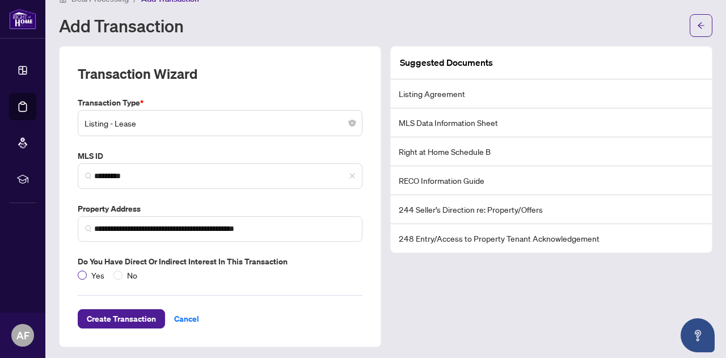
click at [87, 269] on span "Yes" at bounding box center [98, 275] width 22 height 12
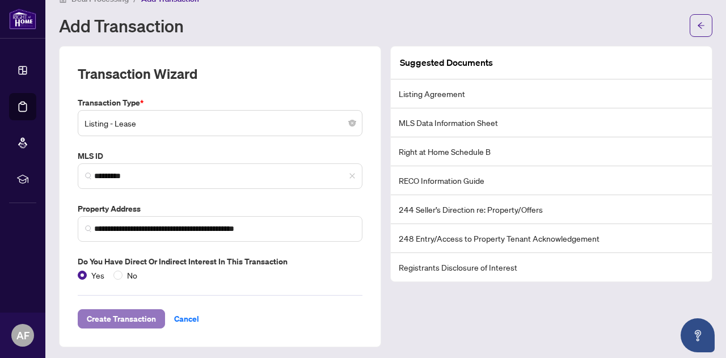
click at [108, 314] on span "Create Transaction" at bounding box center [121, 319] width 69 height 18
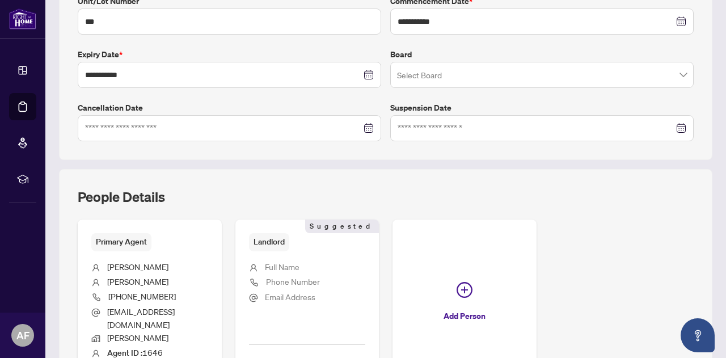
scroll to position [378, 0]
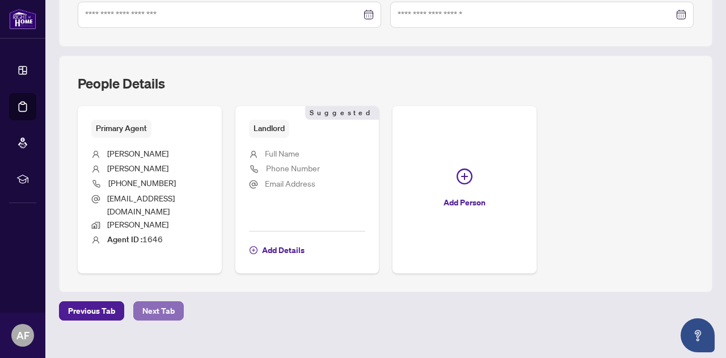
click at [161, 302] on span "Next Tab" at bounding box center [158, 311] width 32 height 18
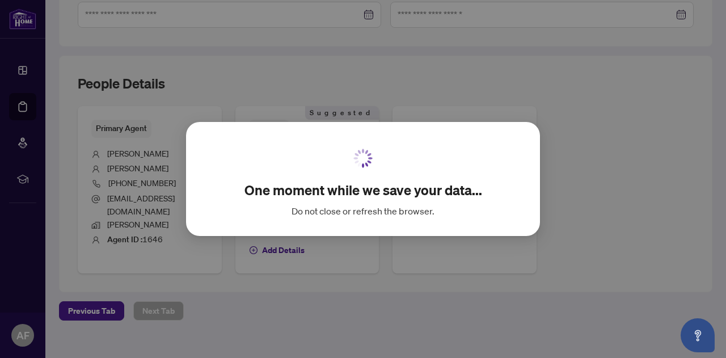
scroll to position [132, 0]
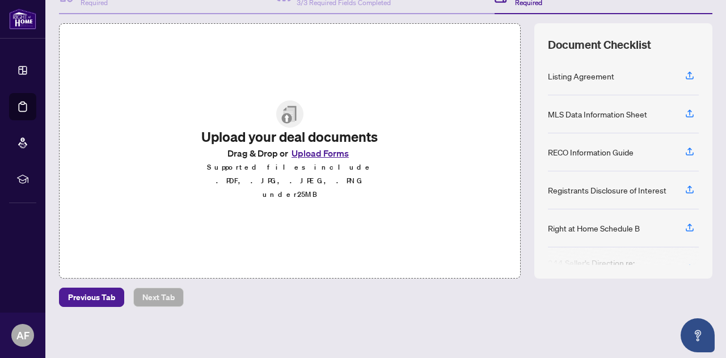
click at [322, 161] on button "Upload Forms" at bounding box center [320, 153] width 64 height 15
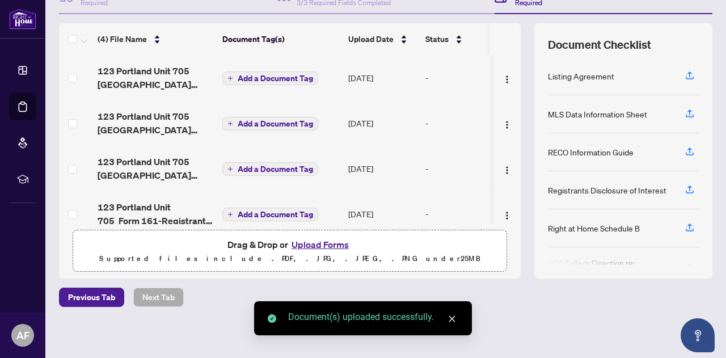
click at [282, 76] on span "Add a Document Tag" at bounding box center [275, 78] width 75 height 8
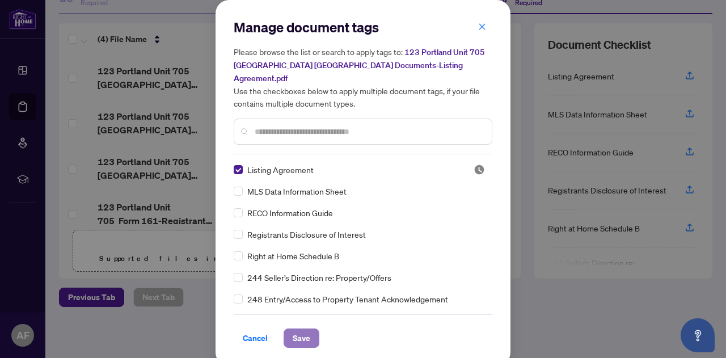
click at [303, 329] on span "Save" at bounding box center [302, 338] width 18 height 18
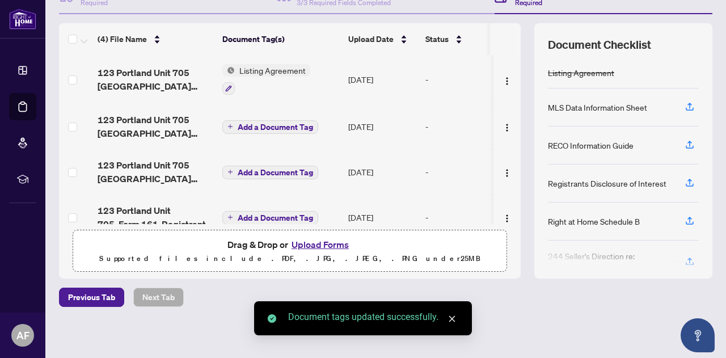
click at [250, 123] on span "Add a Document Tag" at bounding box center [275, 127] width 75 height 8
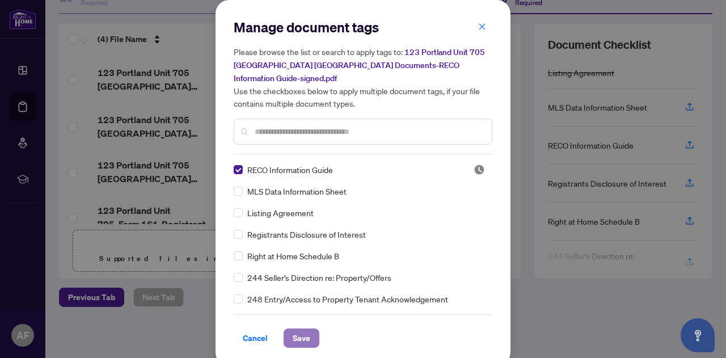
click at [302, 329] on span "Save" at bounding box center [302, 338] width 18 height 18
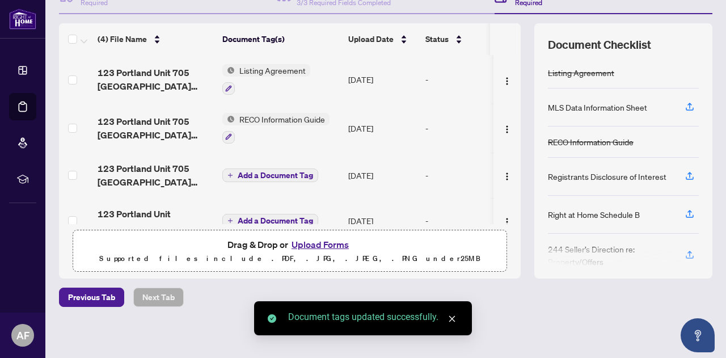
click at [266, 171] on span "Add a Document Tag" at bounding box center [275, 175] width 75 height 8
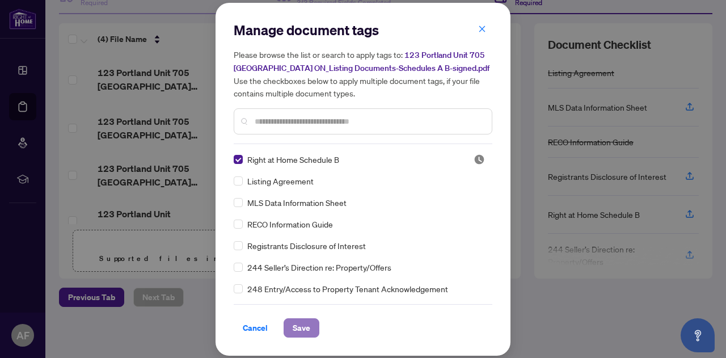
click at [309, 323] on span "Save" at bounding box center [302, 328] width 18 height 18
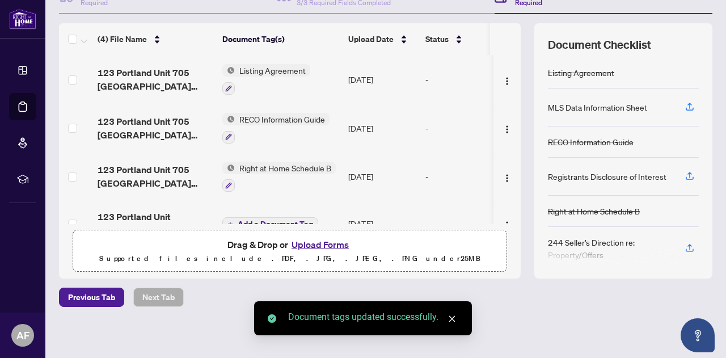
scroll to position [25, 0]
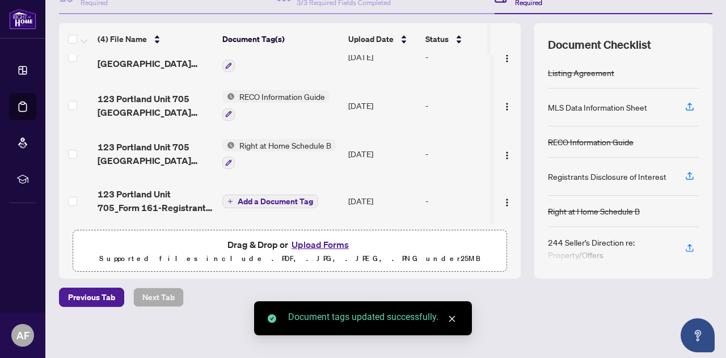
click at [258, 197] on span "Add a Document Tag" at bounding box center [275, 201] width 75 height 8
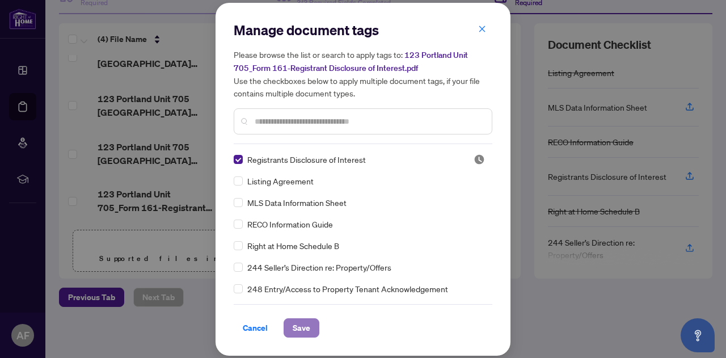
click at [311, 326] on button "Save" at bounding box center [302, 327] width 36 height 19
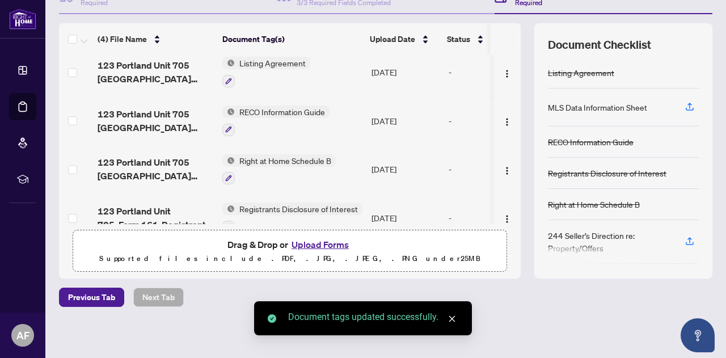
scroll to position [0, 0]
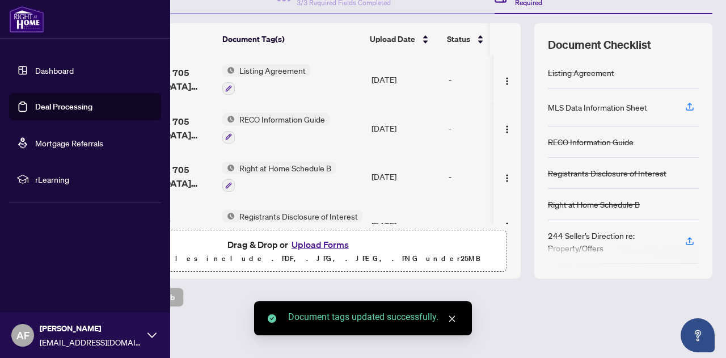
click at [35, 102] on link "Deal Processing" at bounding box center [63, 107] width 57 height 10
